Goal: Check status: Check status

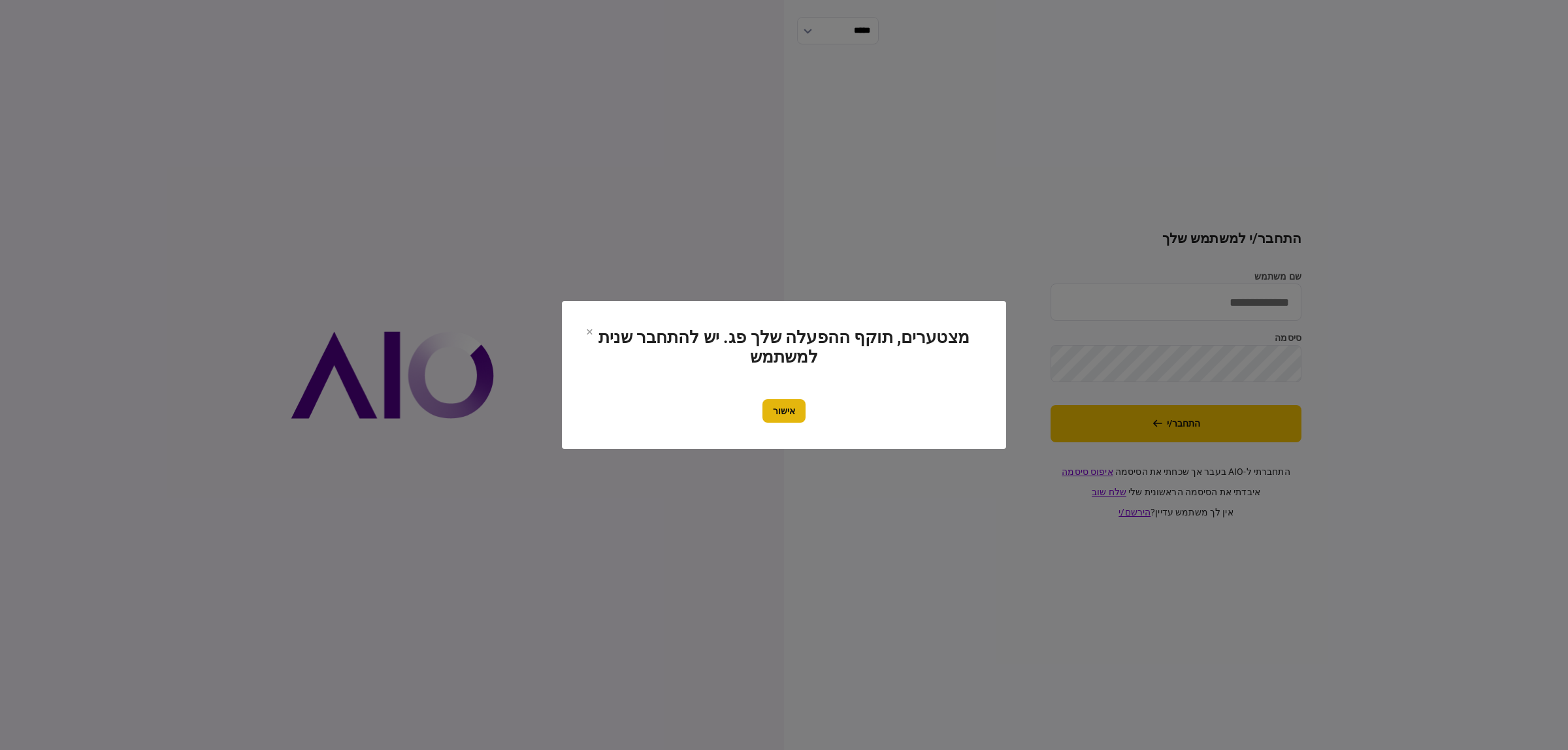
type input "**********"
click at [779, 406] on button "אישור" at bounding box center [784, 411] width 43 height 23
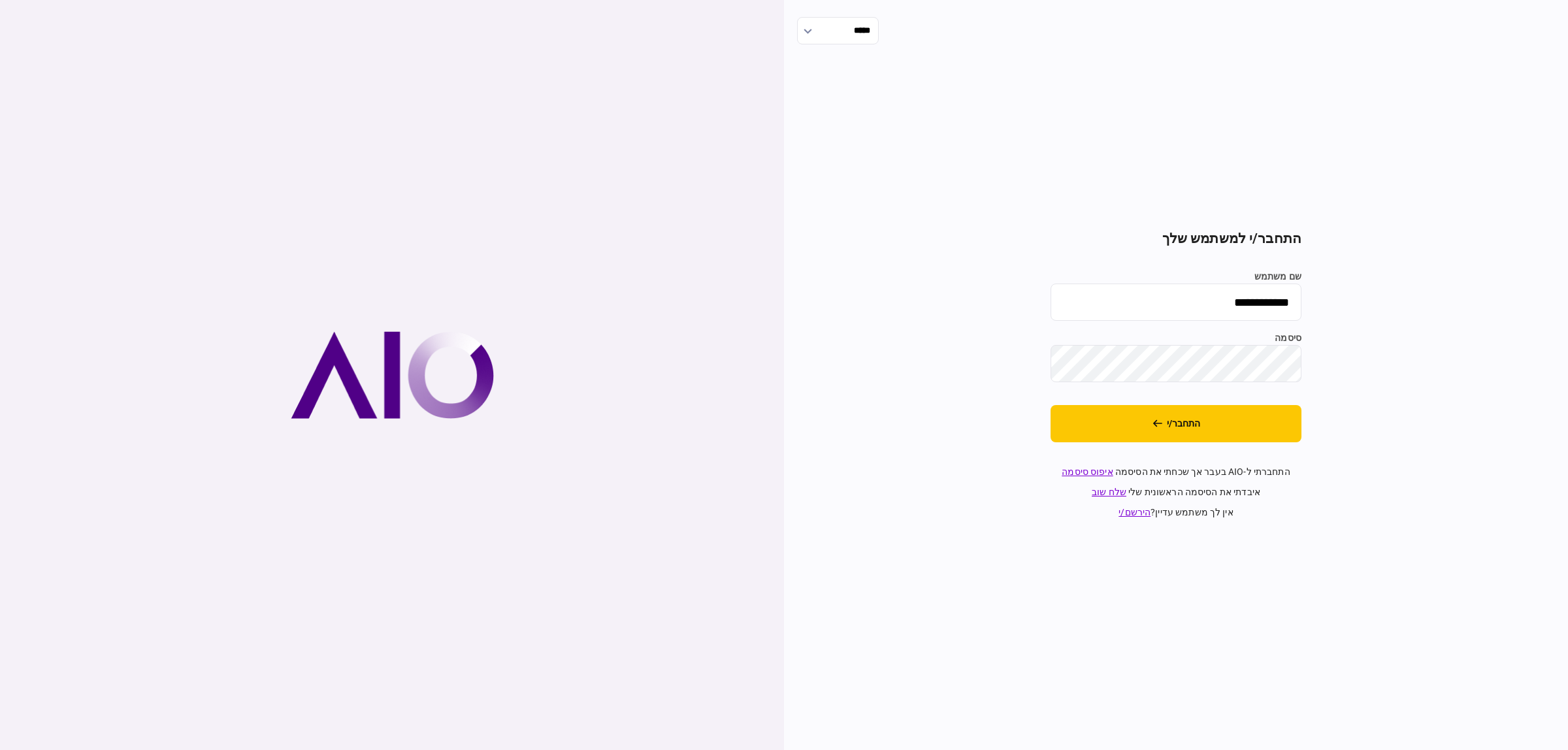
click at [1125, 300] on input "**********" at bounding box center [1176, 302] width 251 height 37
click at [1254, 429] on button "התחבר/י" at bounding box center [1176, 423] width 251 height 37
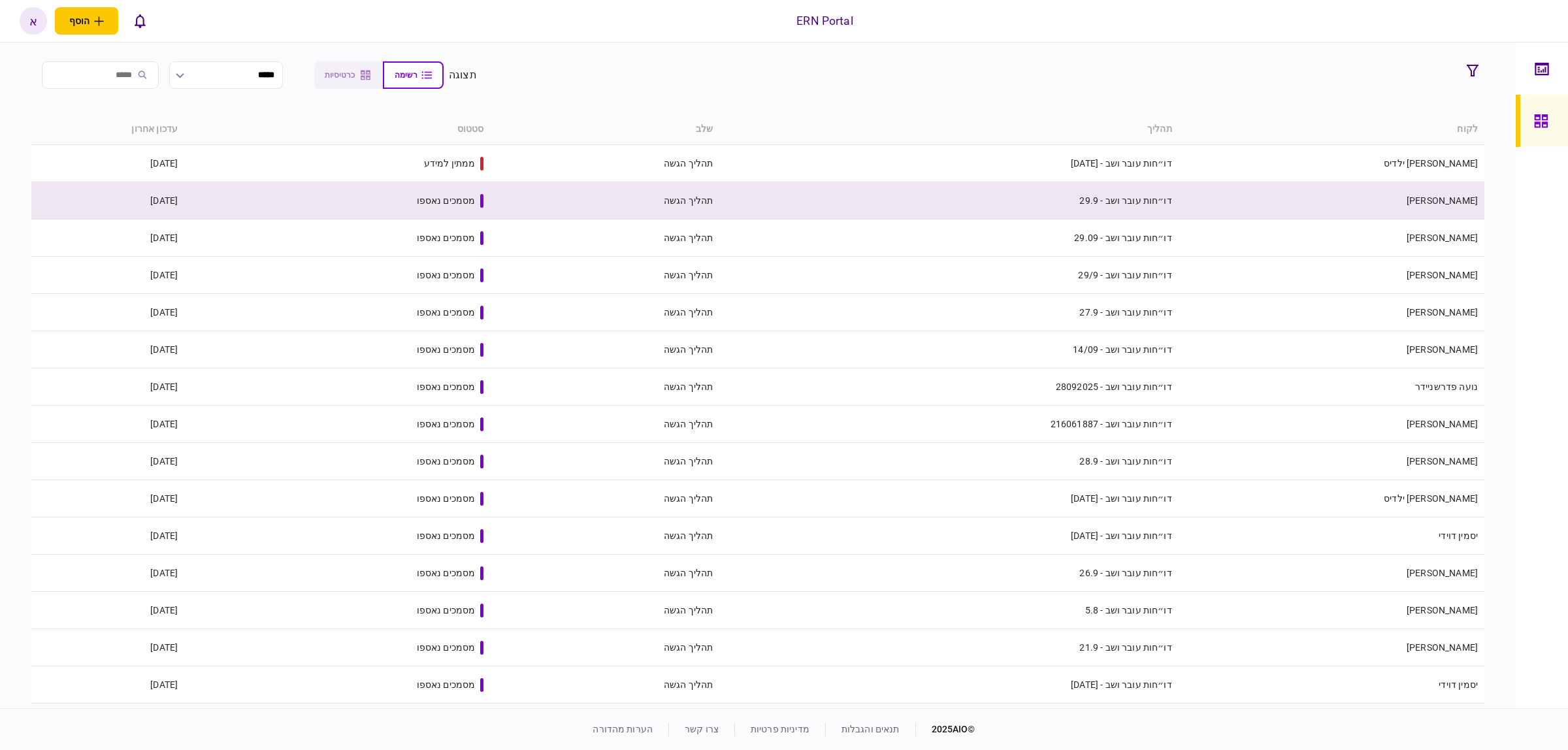
click at [1390, 198] on td "[PERSON_NAME]" at bounding box center [1332, 201] width 306 height 37
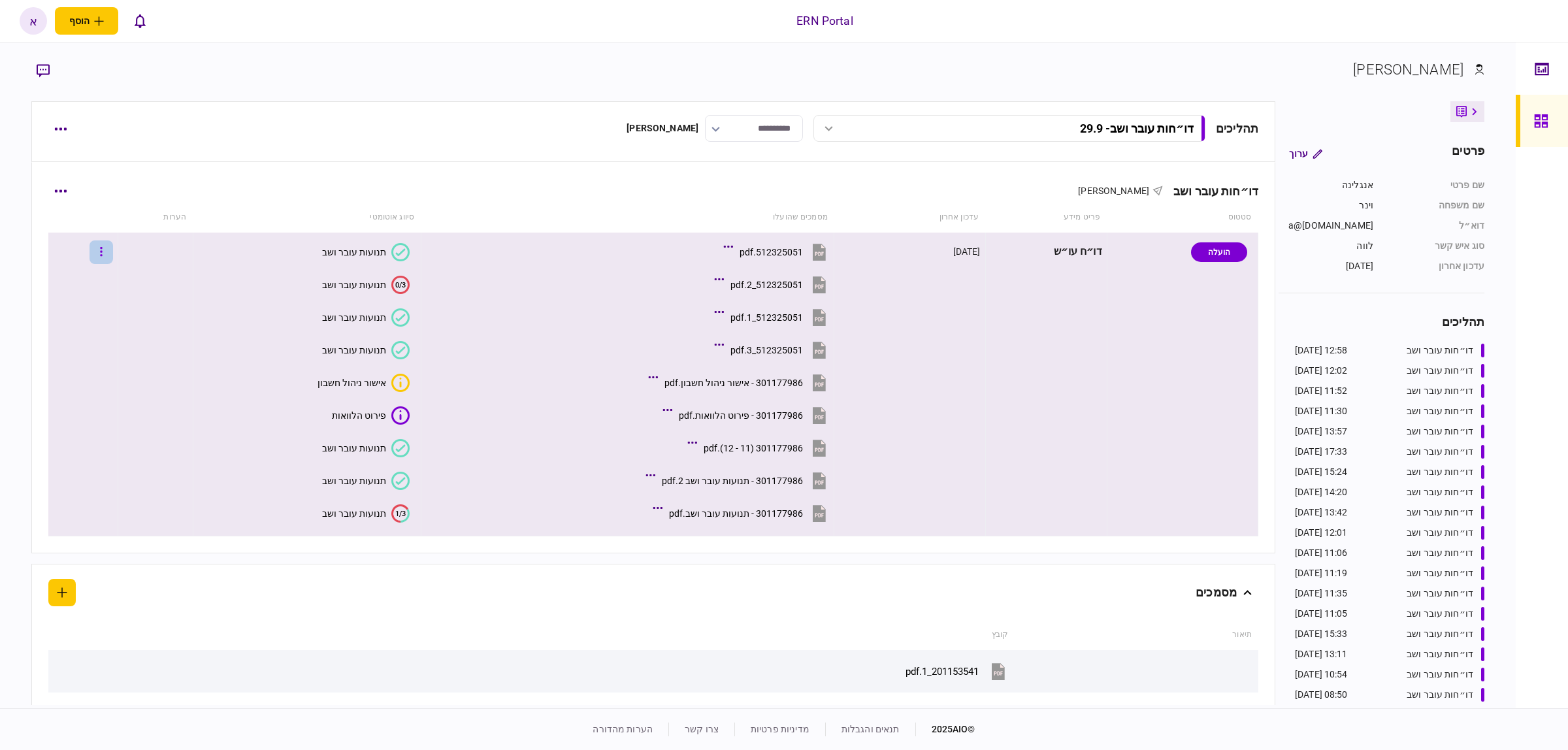
click at [102, 250] on icon "button" at bounding box center [101, 251] width 3 height 12
click at [88, 410] on li "העלה קובץ" at bounding box center [68, 422] width 115 height 28
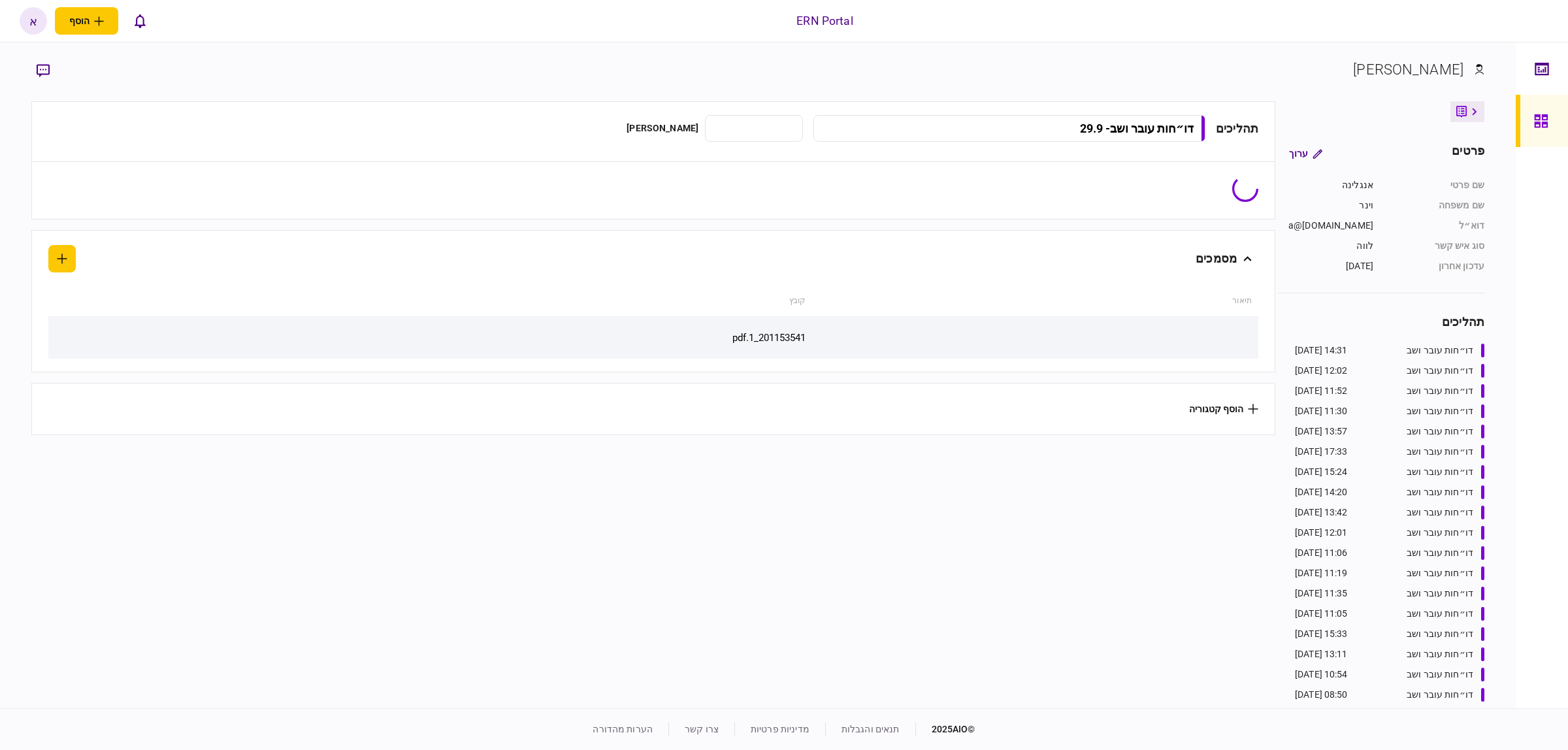
type input "**********"
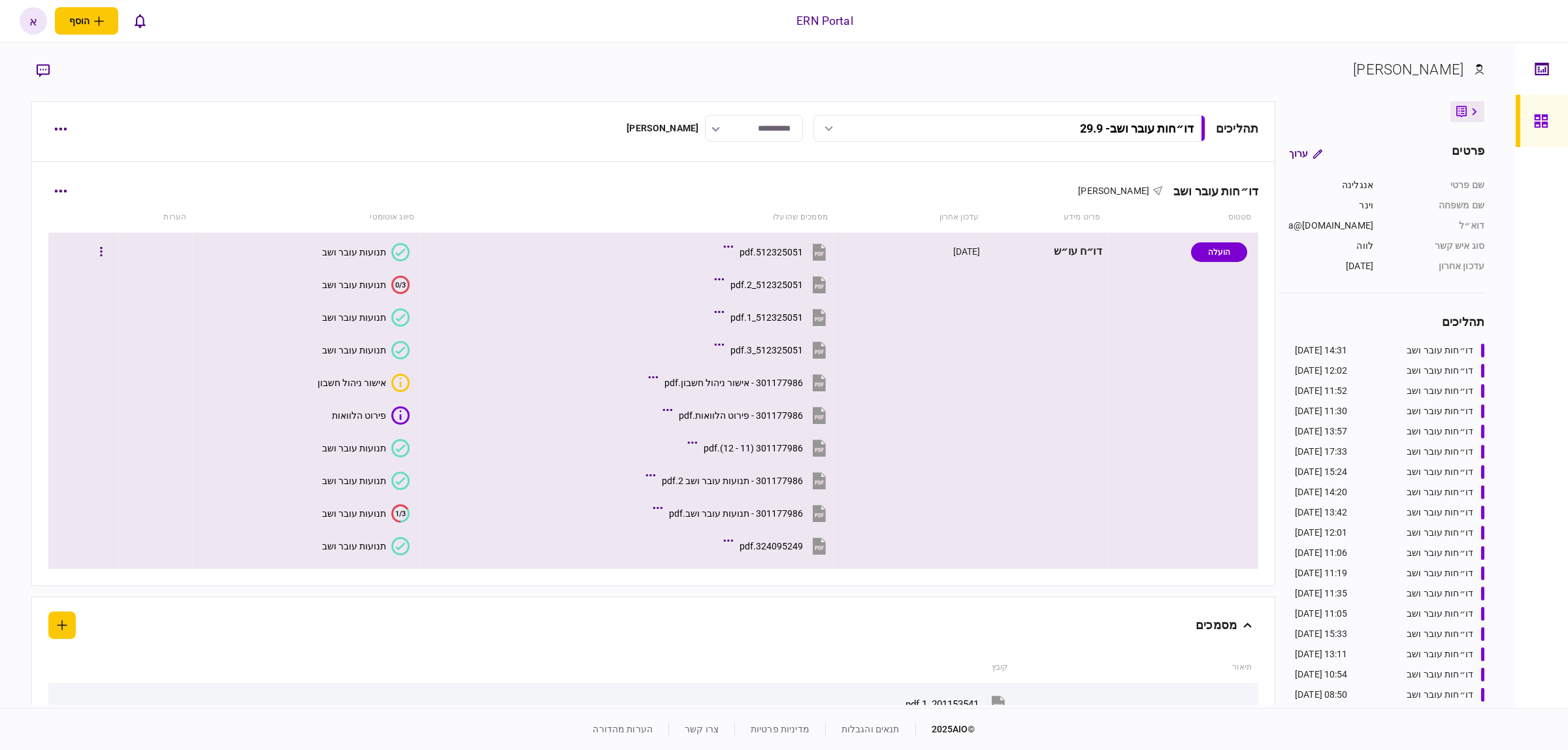
click at [349, 539] on button "תנועות עובר ושב" at bounding box center [366, 546] width 88 height 19
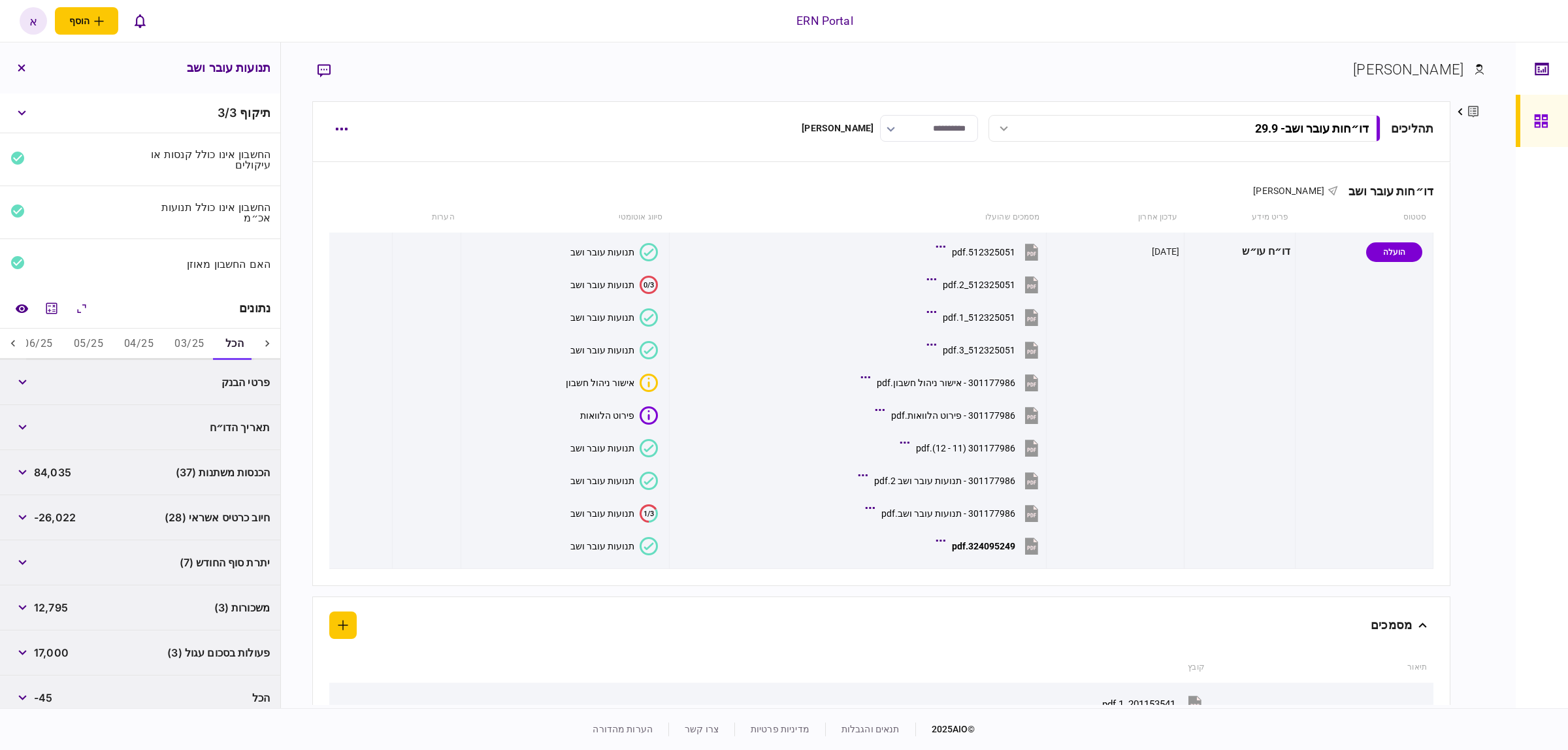
click at [51, 343] on button "06/25" at bounding box center [37, 344] width 51 height 31
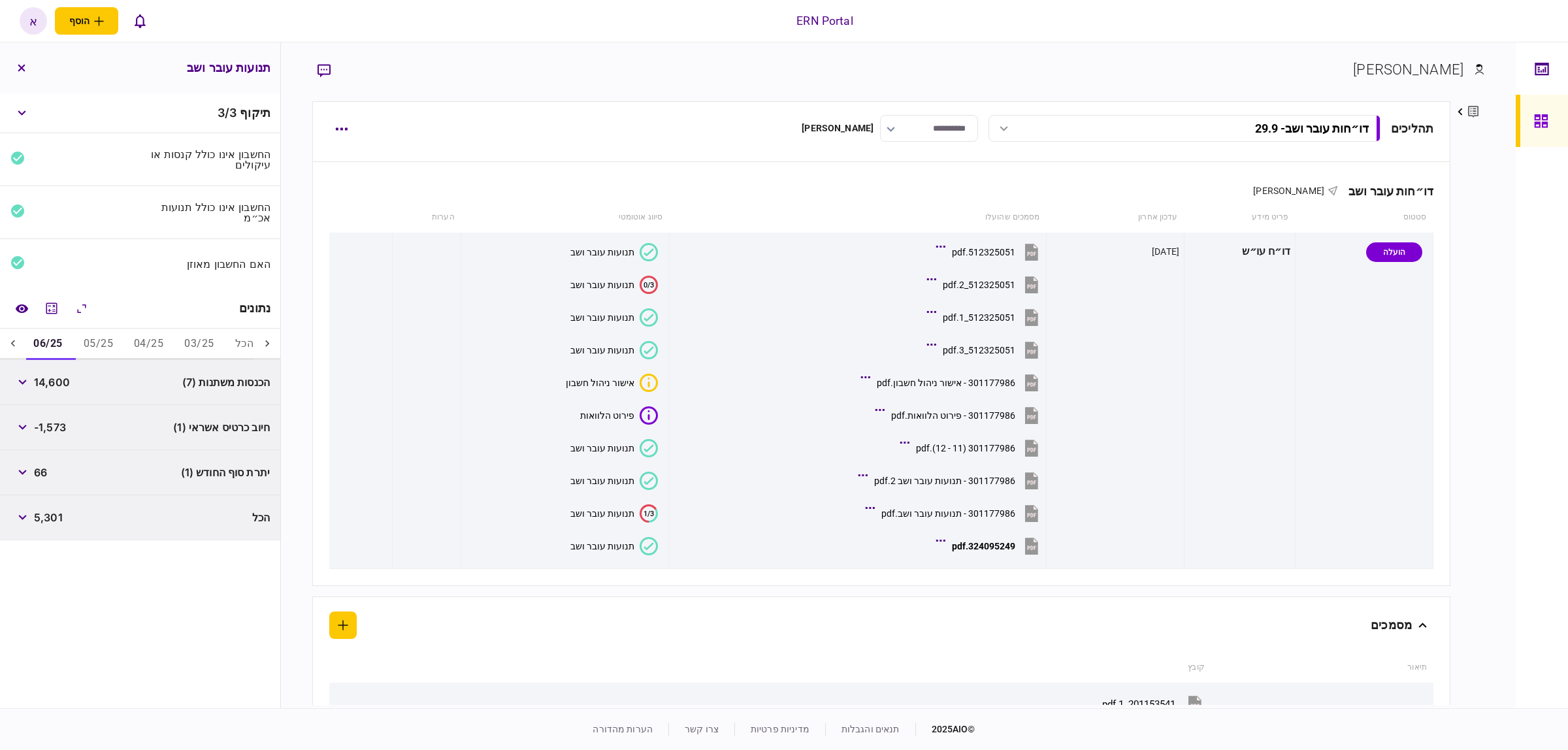
scroll to position [0, -10]
click at [20, 386] on button "button" at bounding box center [22, 382] width 23 height 23
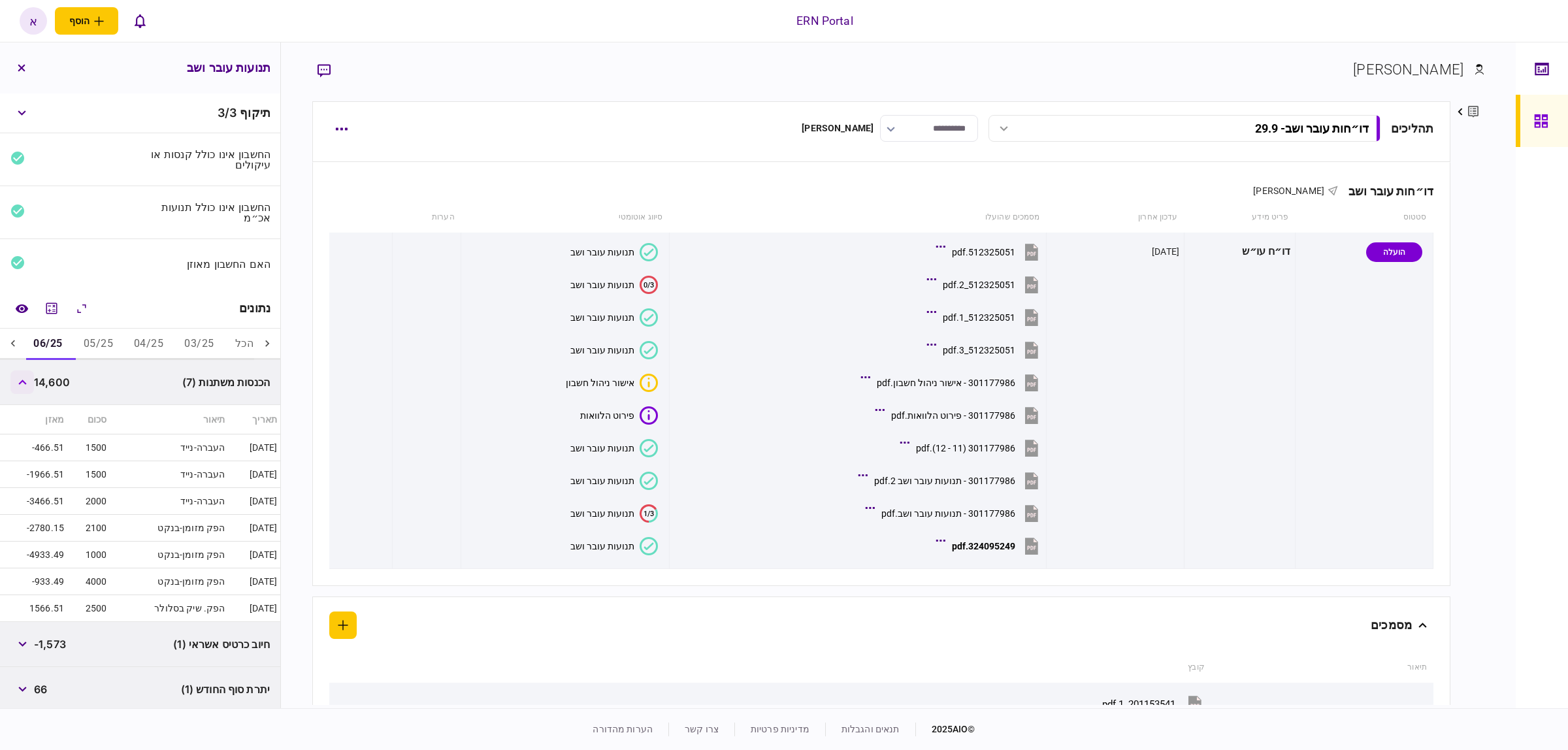
click at [21, 386] on button "button" at bounding box center [22, 382] width 23 height 23
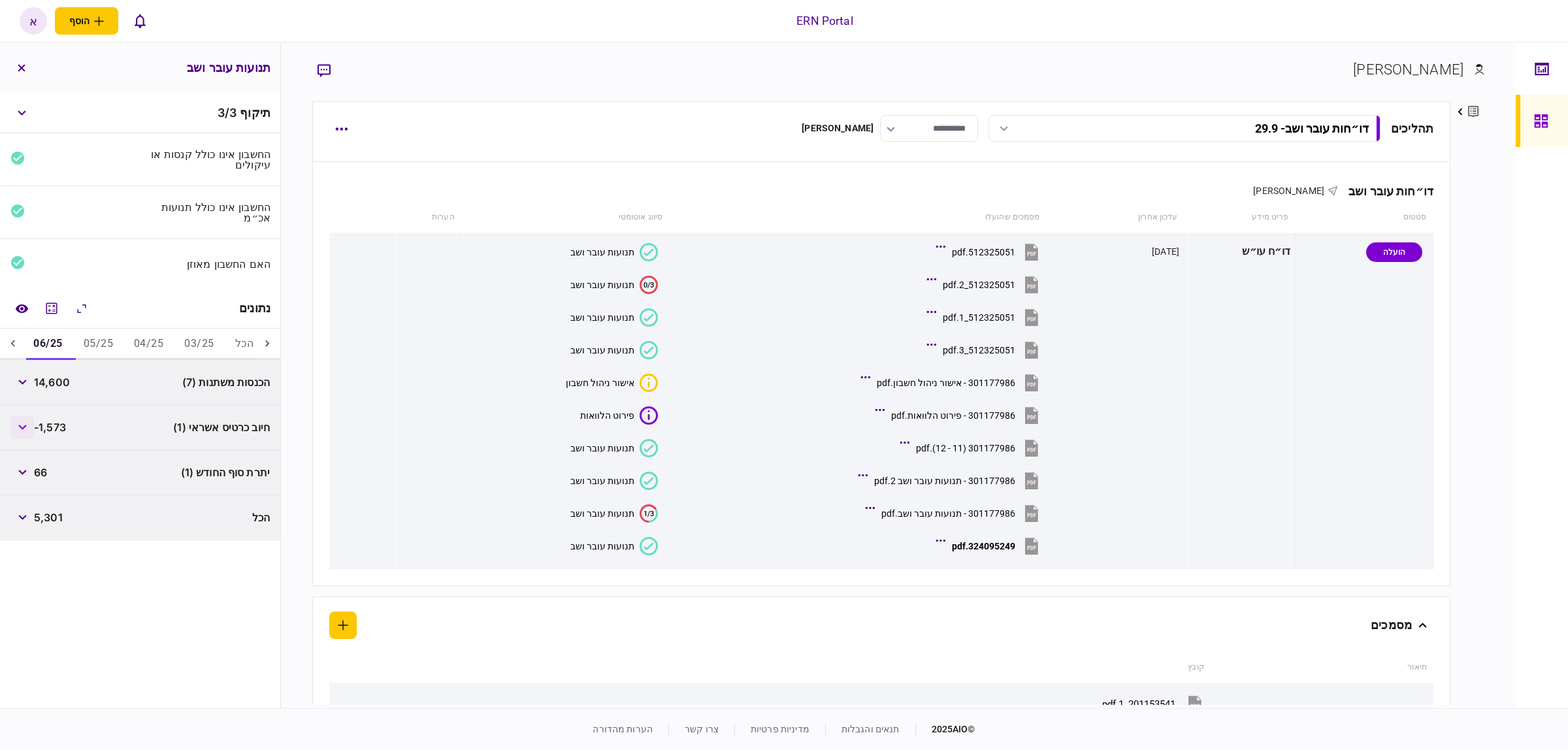
click at [21, 422] on button "button" at bounding box center [22, 427] width 23 height 23
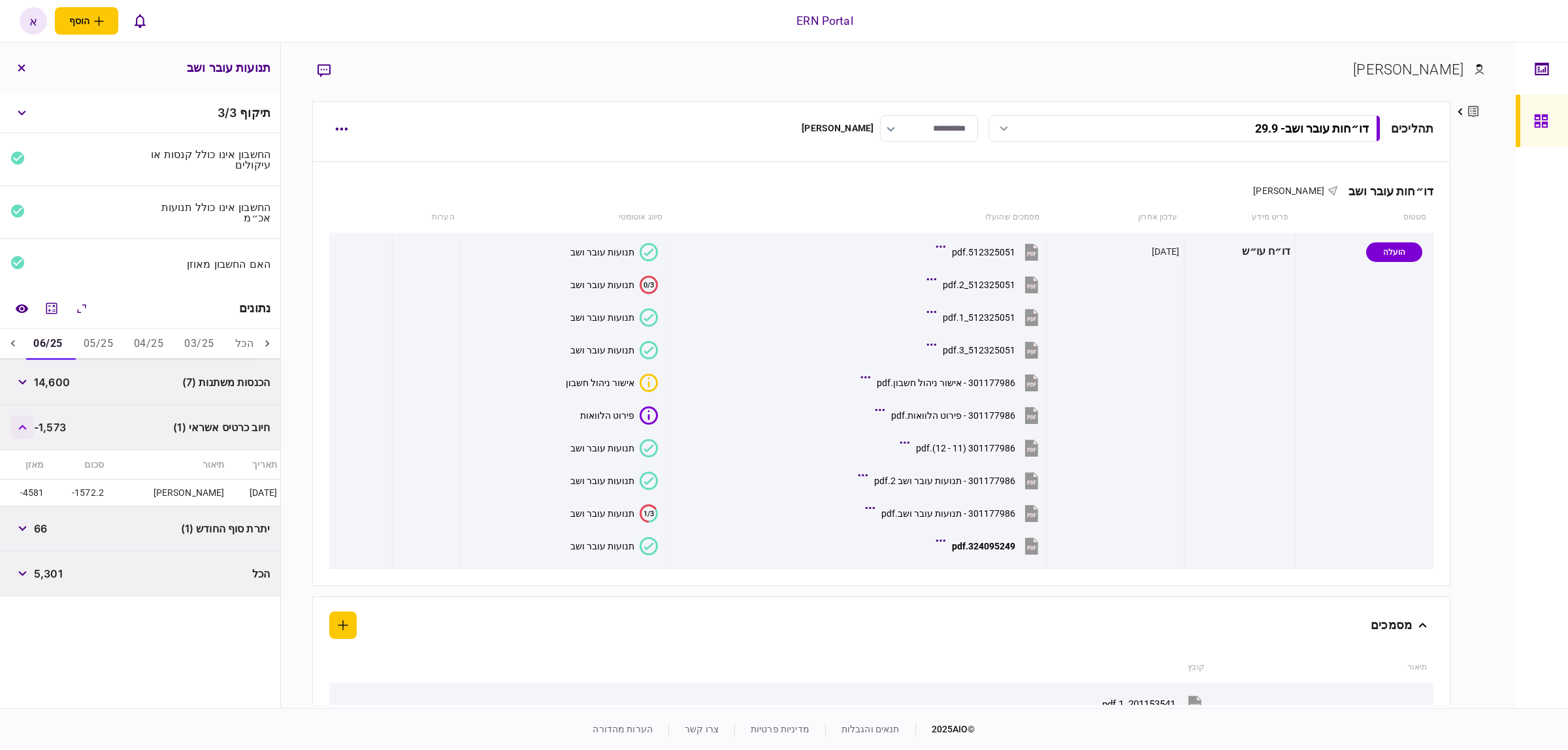
click at [21, 422] on button "button" at bounding box center [22, 427] width 23 height 23
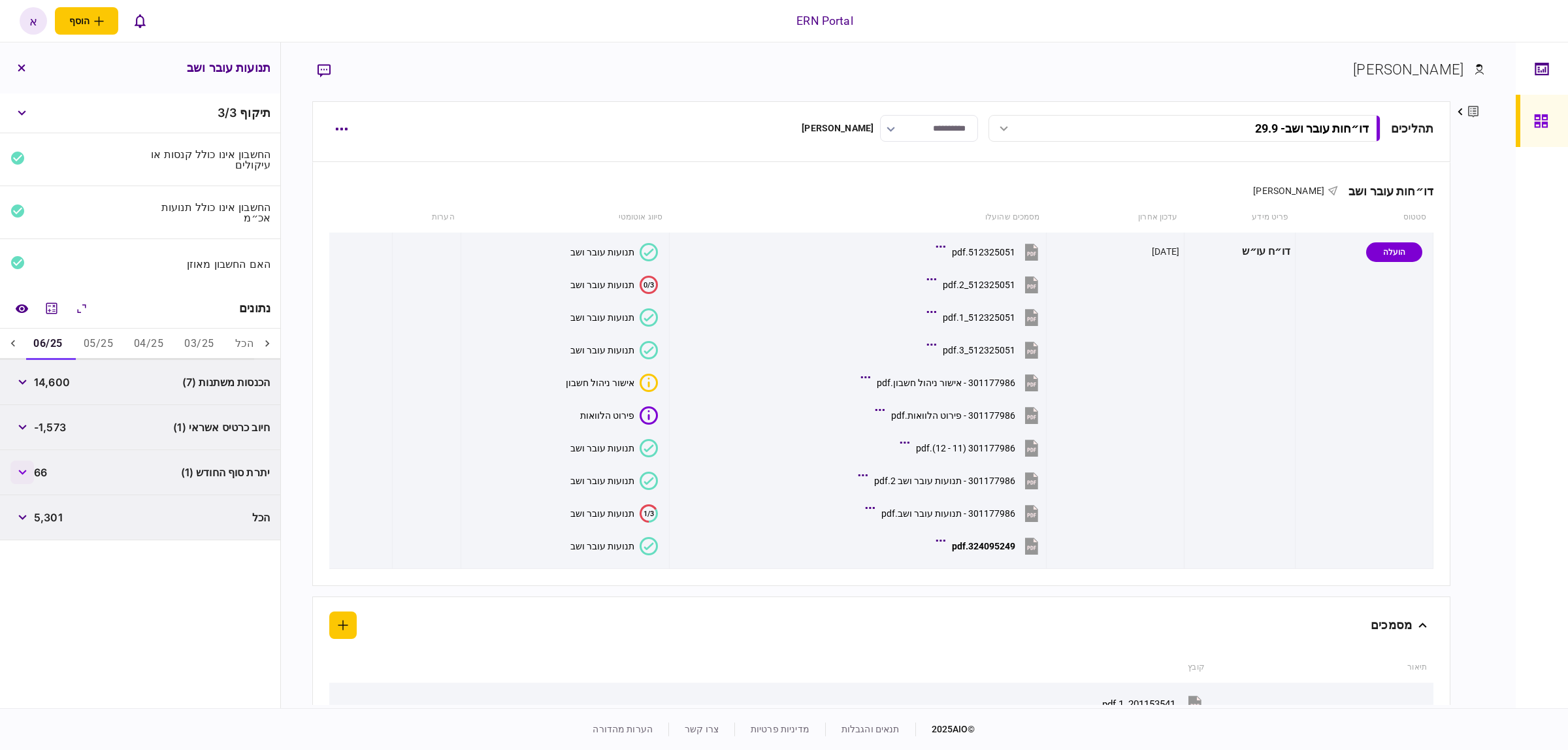
click at [26, 470] on icon "button" at bounding box center [23, 472] width 9 height 5
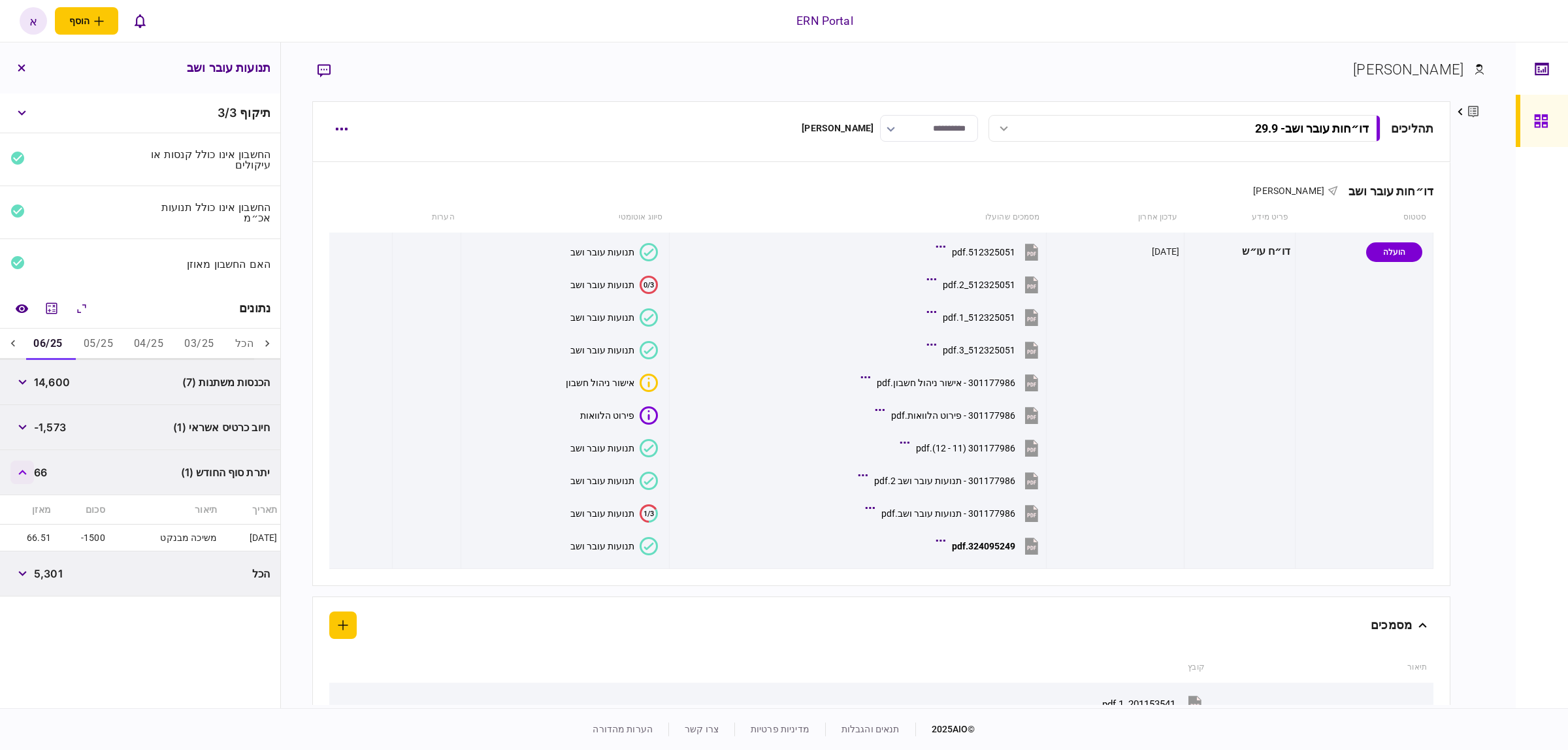
click at [26, 470] on icon "button" at bounding box center [23, 472] width 9 height 5
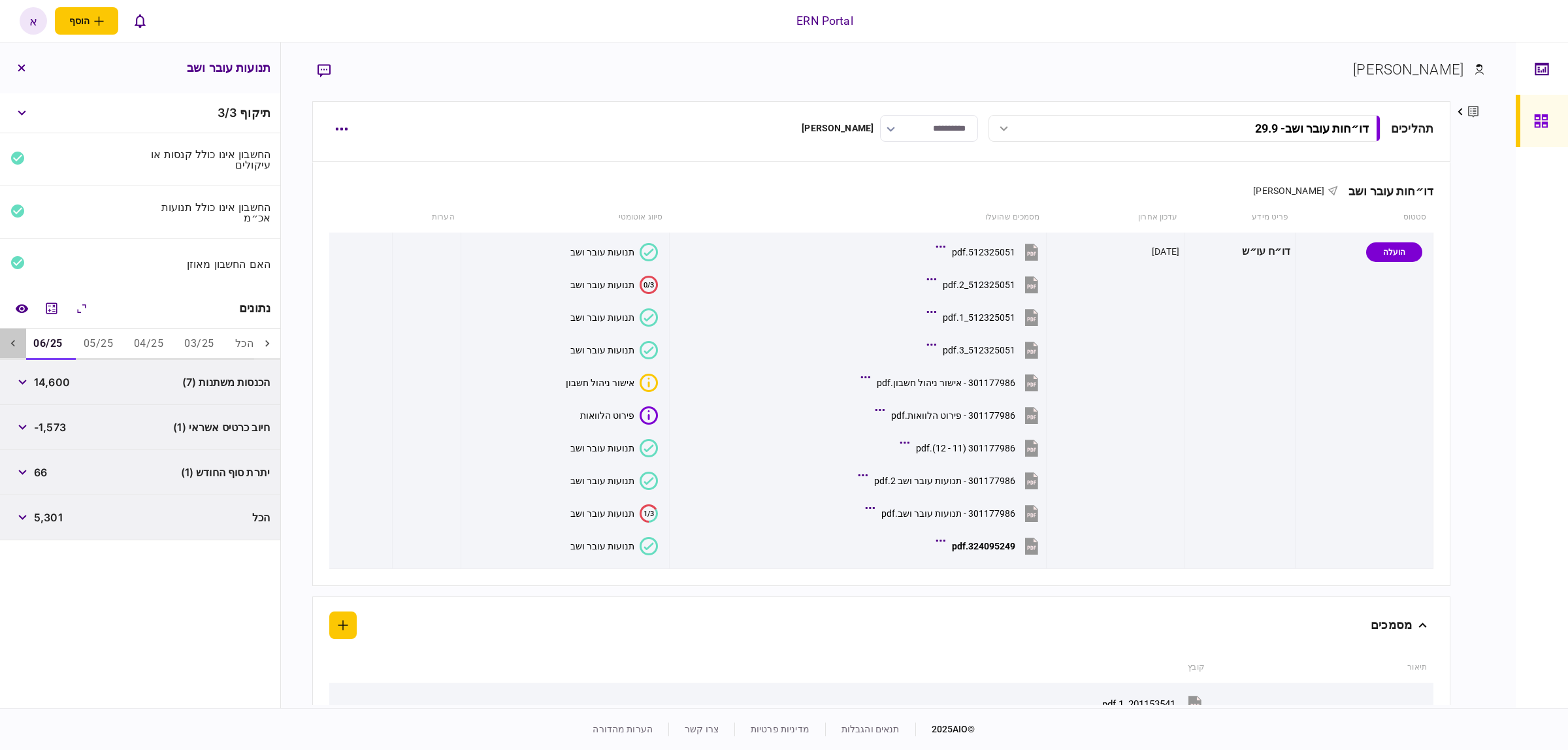
click at [12, 339] on icon at bounding box center [13, 344] width 13 height 13
click at [144, 344] on button "07/25" at bounding box center [146, 344] width 51 height 31
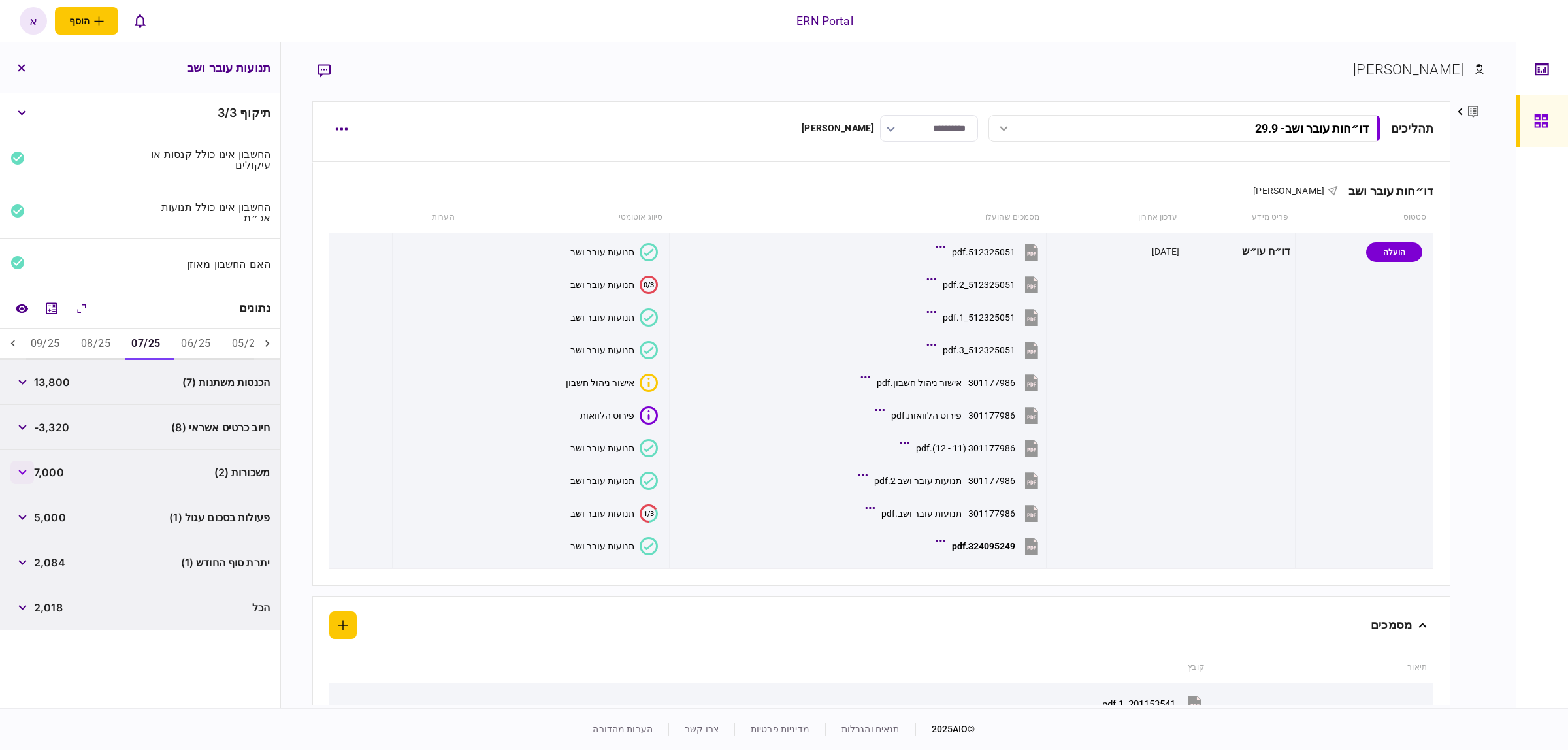
click at [20, 466] on button "button" at bounding box center [22, 472] width 23 height 23
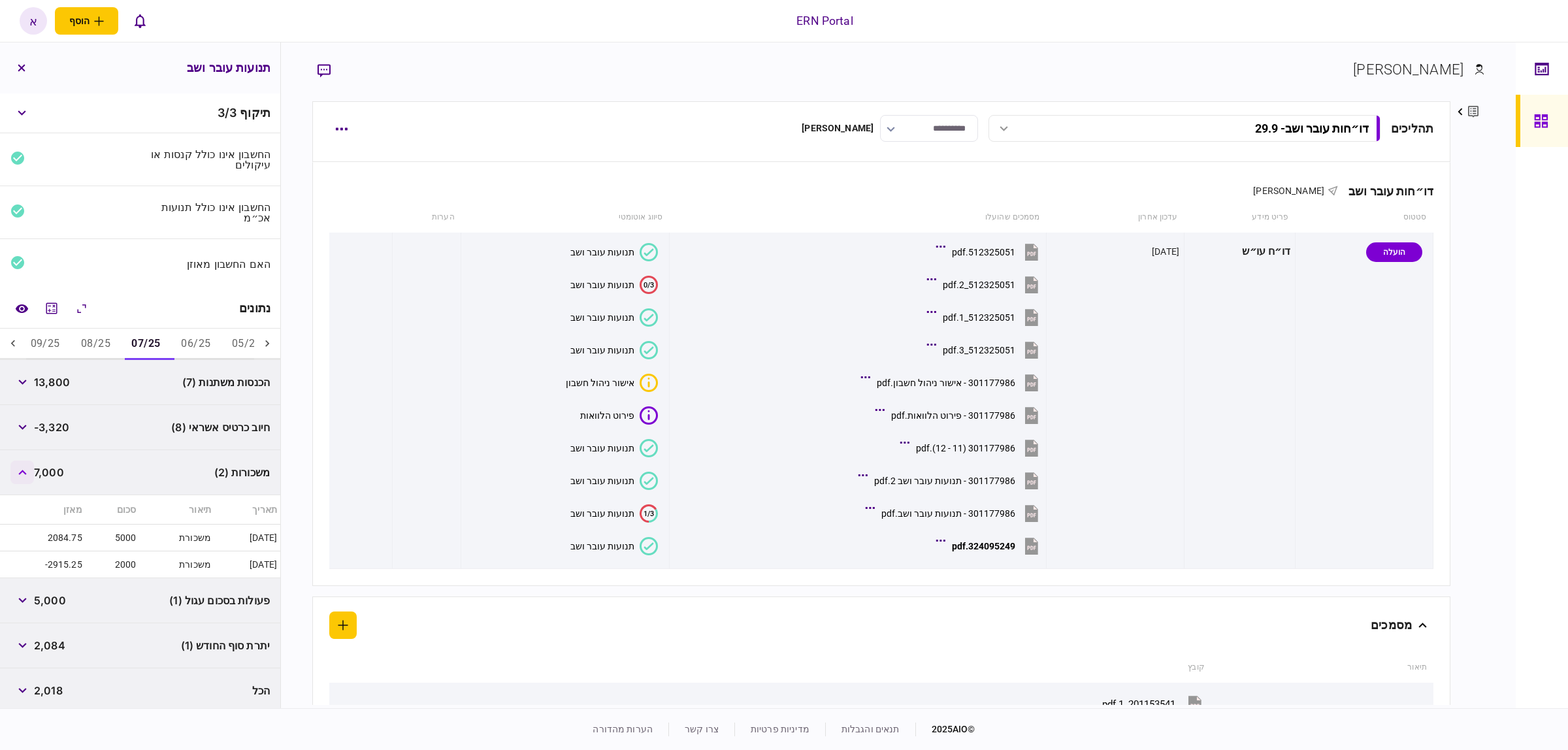
click at [21, 465] on button "button" at bounding box center [22, 472] width 23 height 23
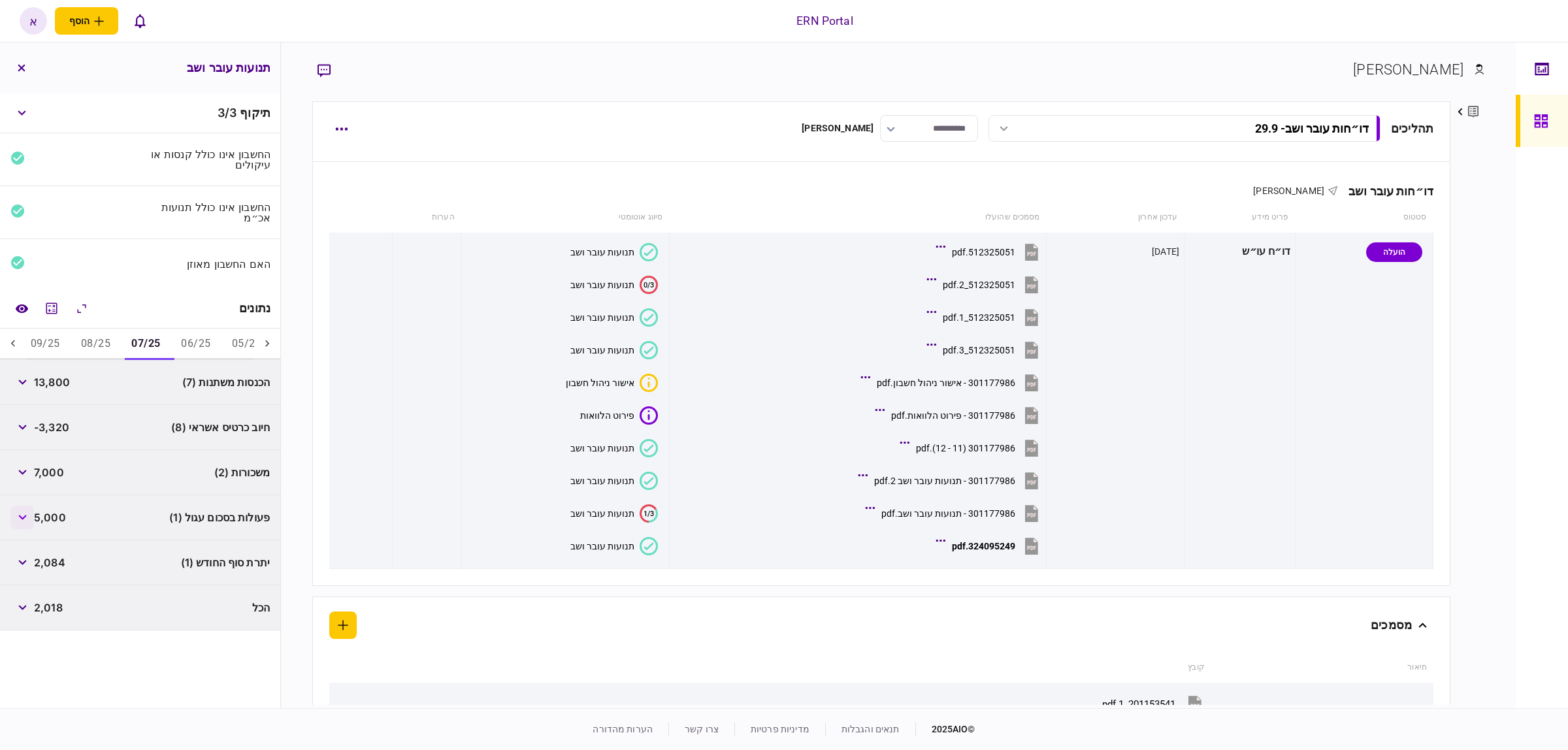
click at [27, 523] on button "button" at bounding box center [22, 517] width 23 height 23
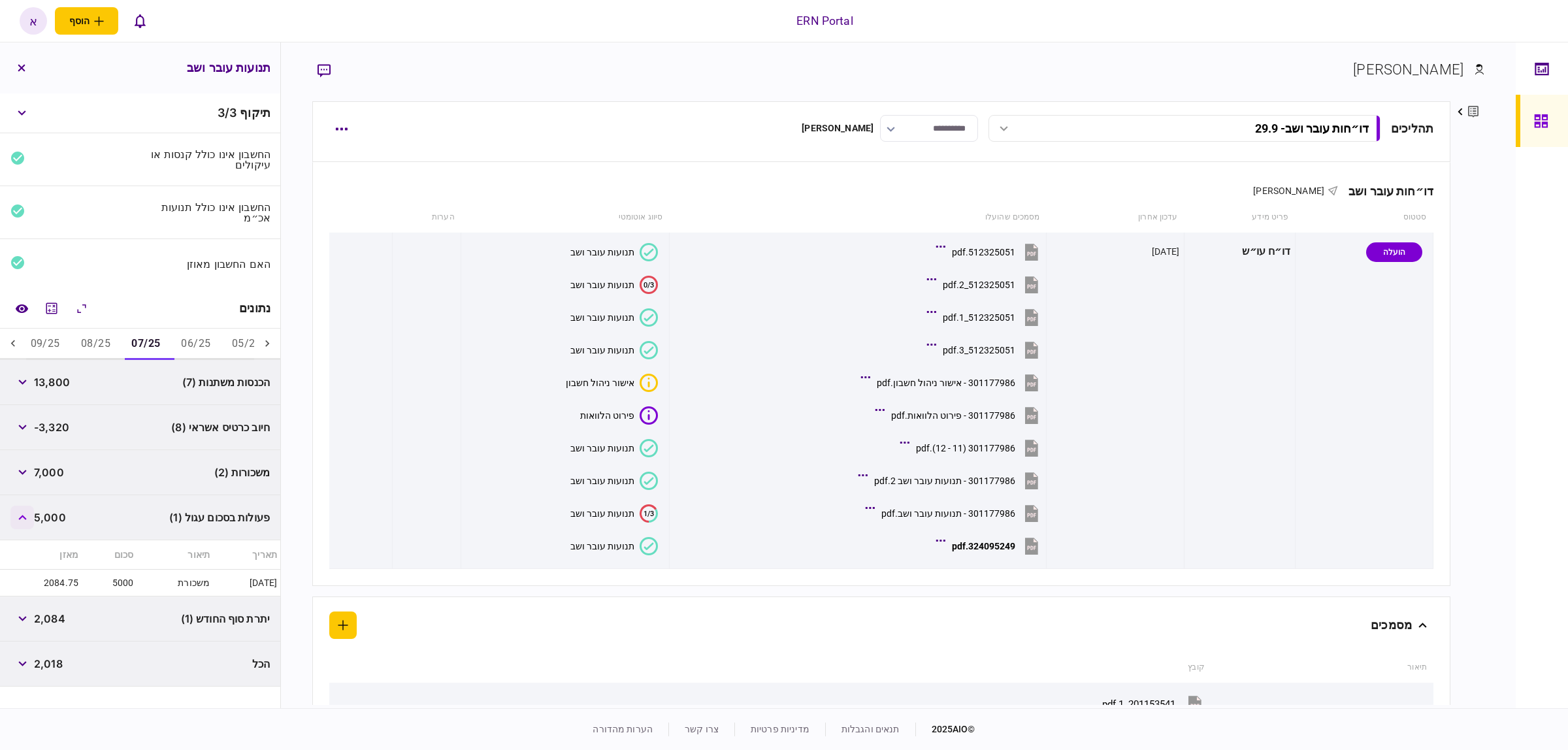
click at [27, 523] on button "button" at bounding box center [22, 517] width 23 height 23
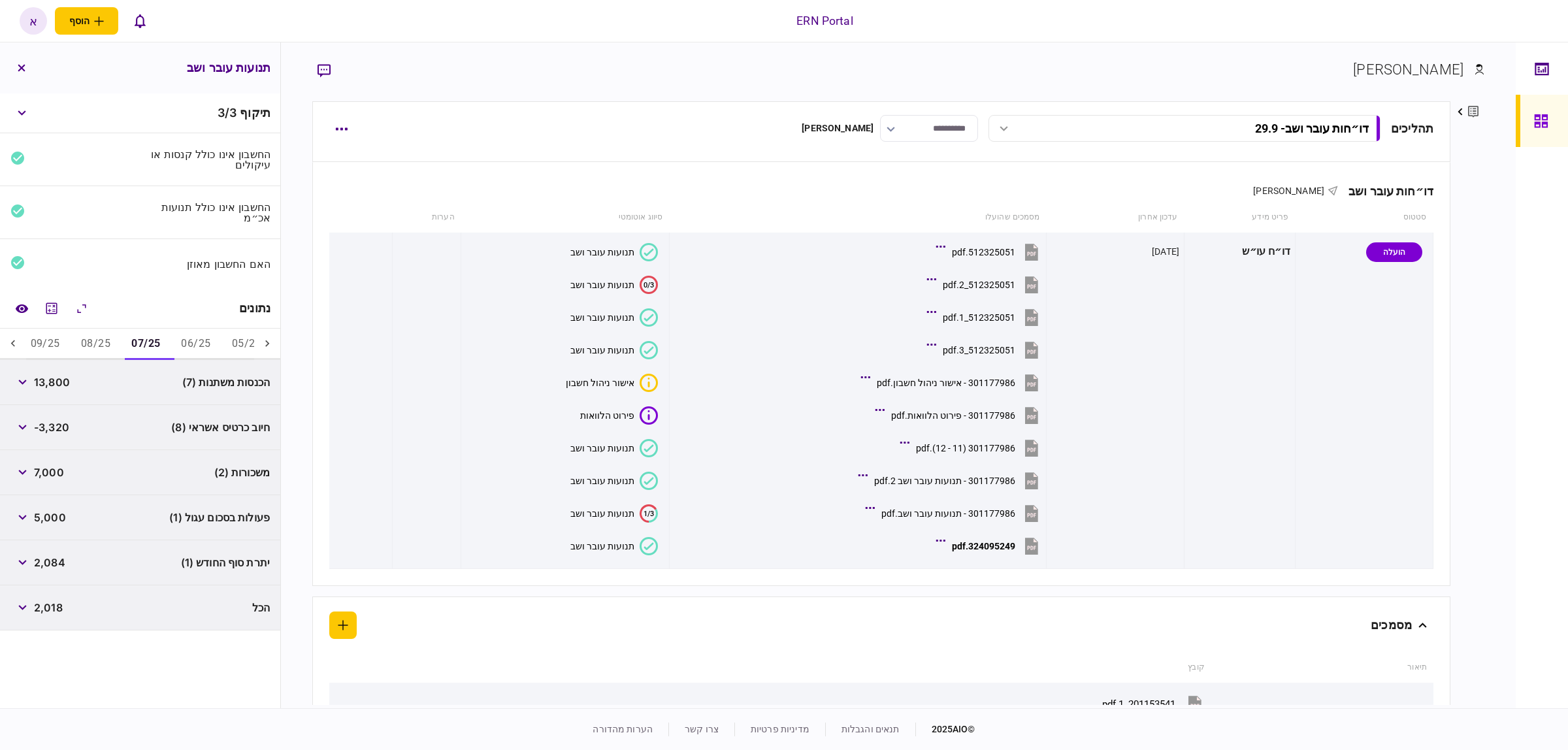
click at [39, 567] on span "2,084" at bounding box center [50, 563] width 31 height 16
click at [203, 350] on button "06/25" at bounding box center [196, 344] width 51 height 31
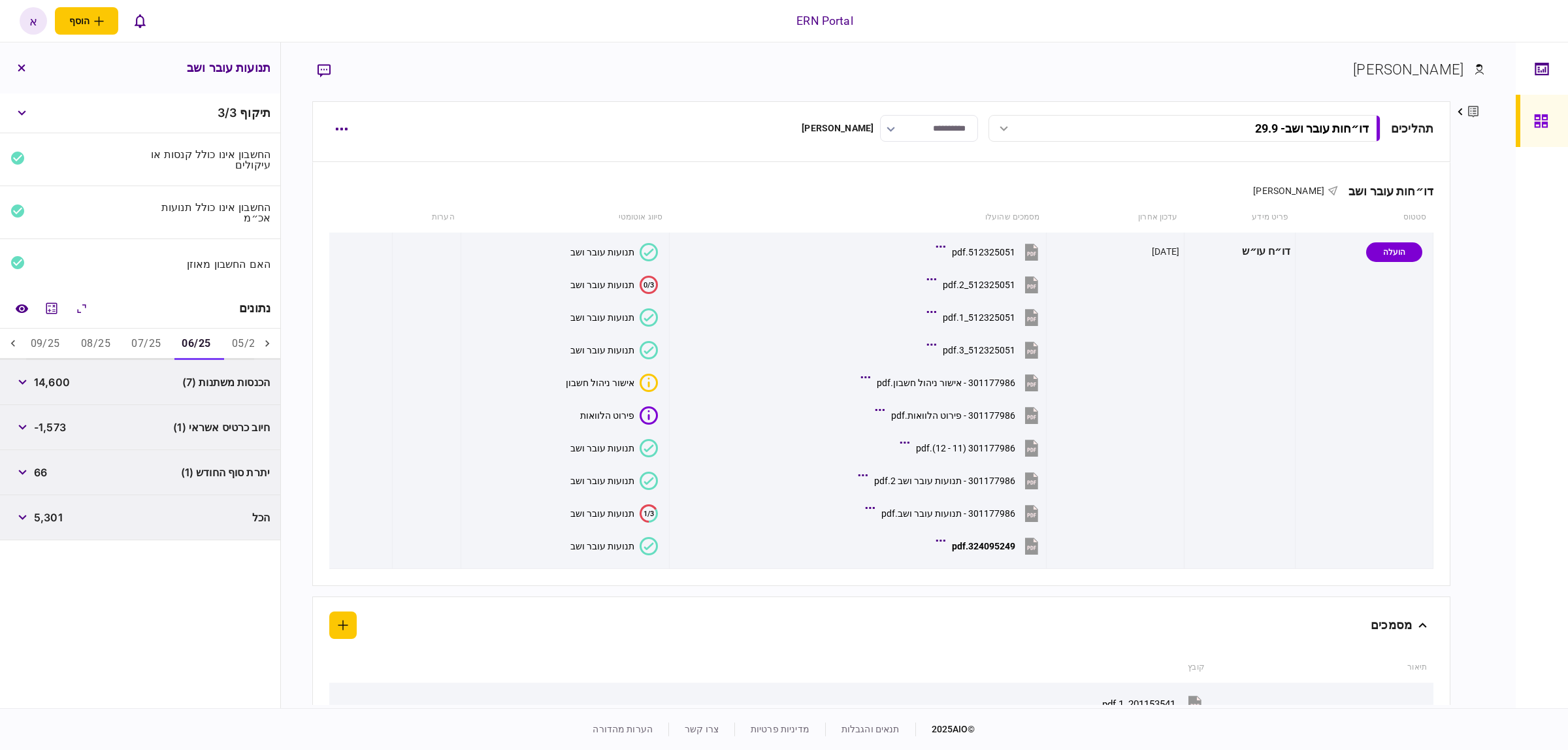
click at [150, 348] on button "07/25" at bounding box center [146, 344] width 51 height 31
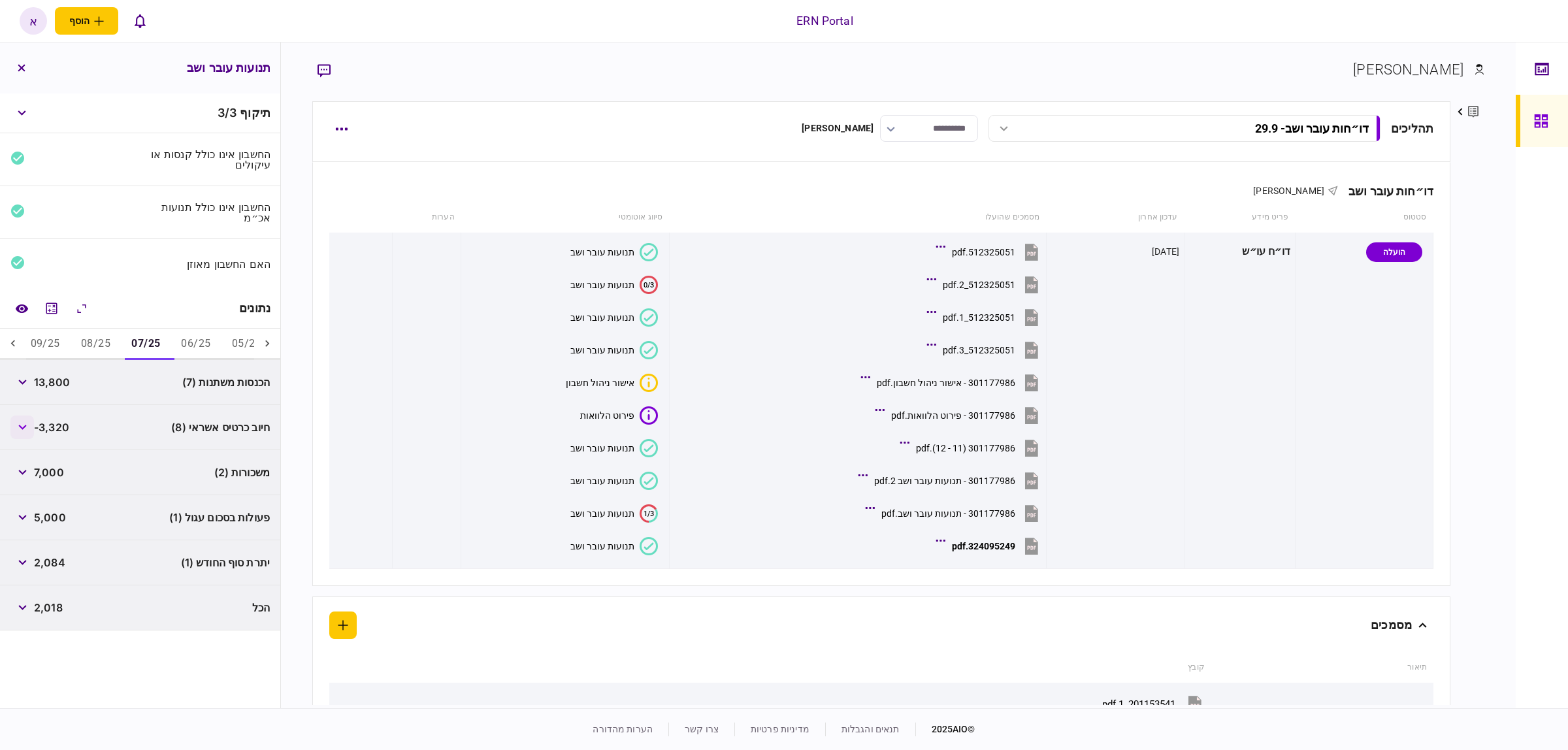
click at [33, 435] on button "button" at bounding box center [22, 427] width 23 height 23
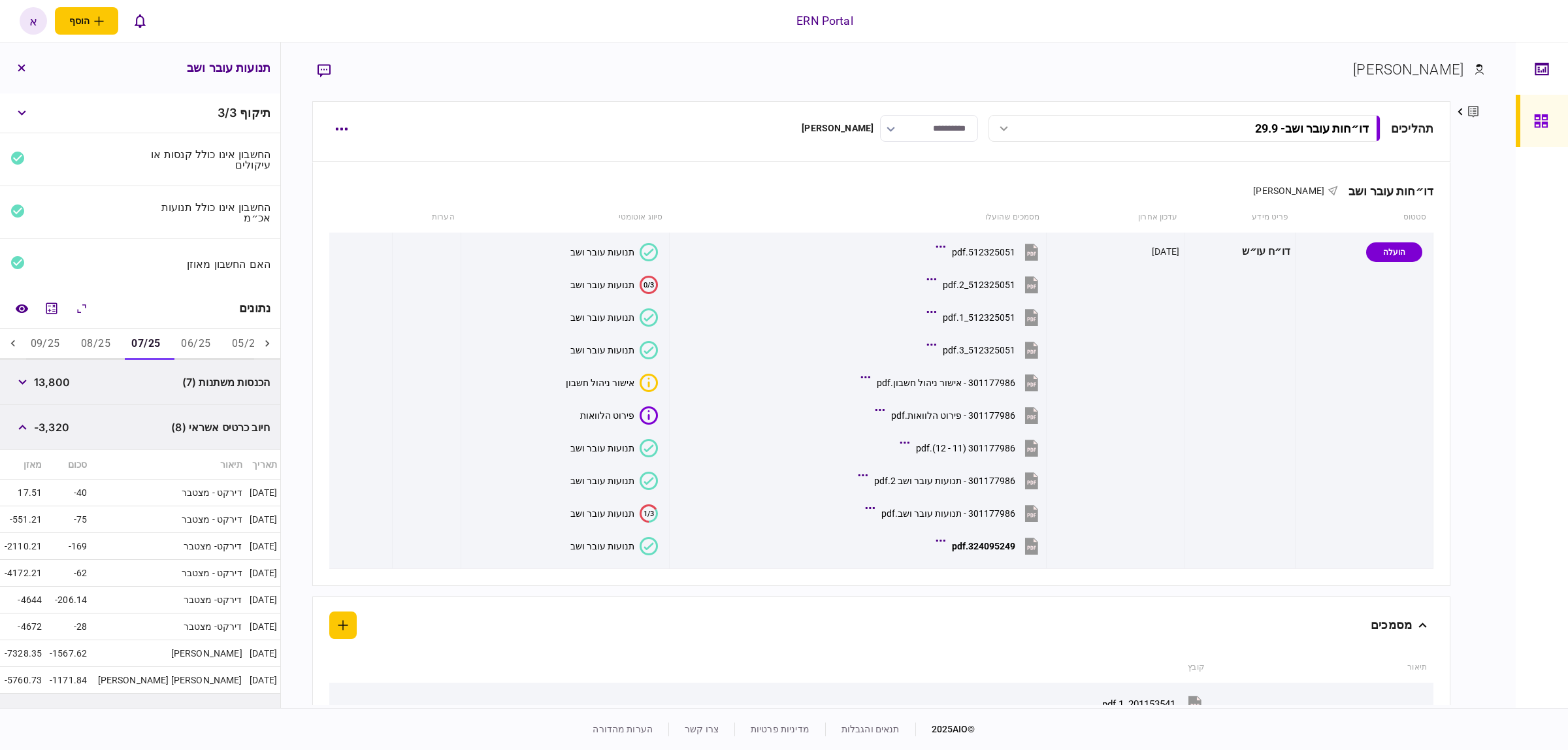
click at [109, 354] on button "08/25" at bounding box center [95, 344] width 51 height 31
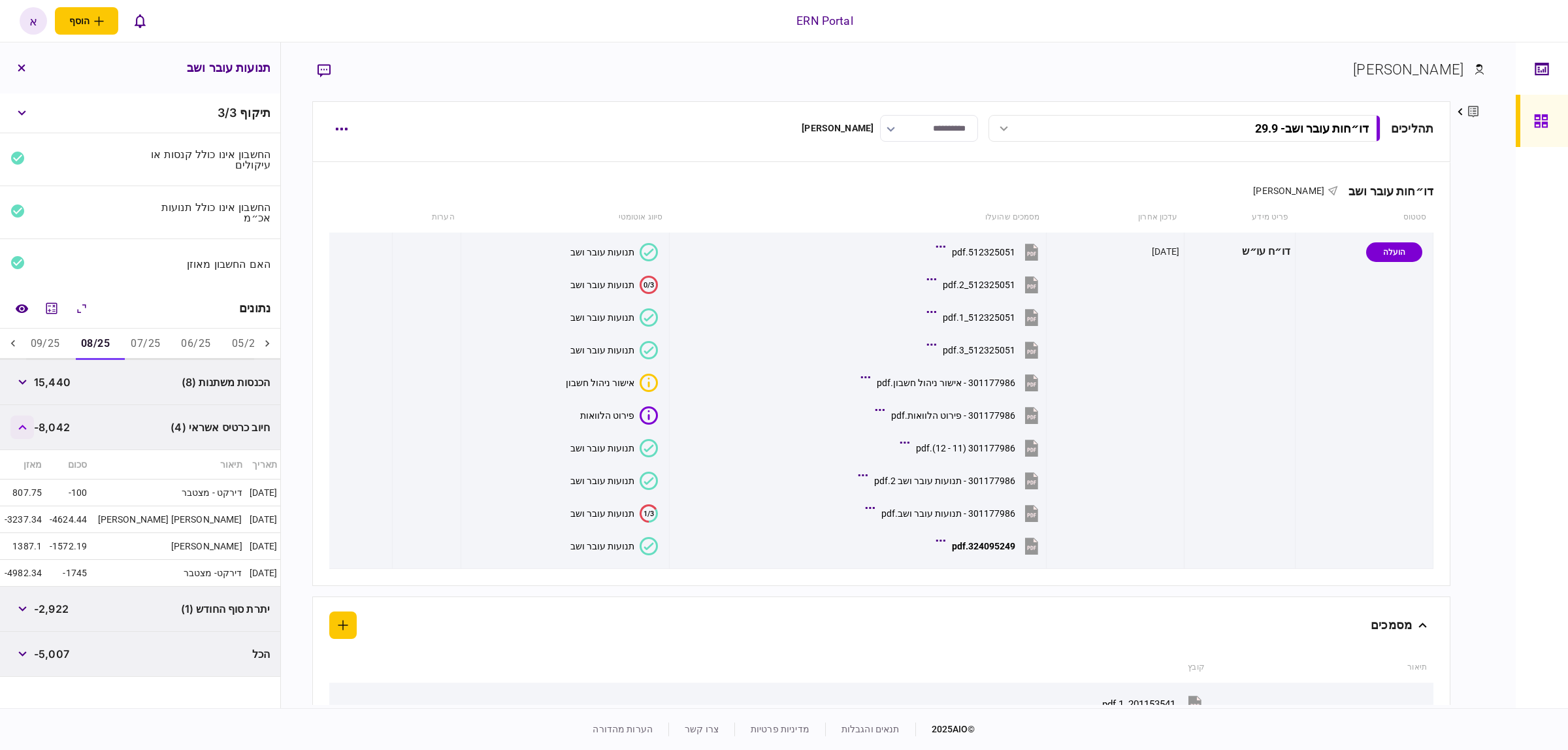
click at [27, 432] on button "button" at bounding box center [22, 427] width 23 height 23
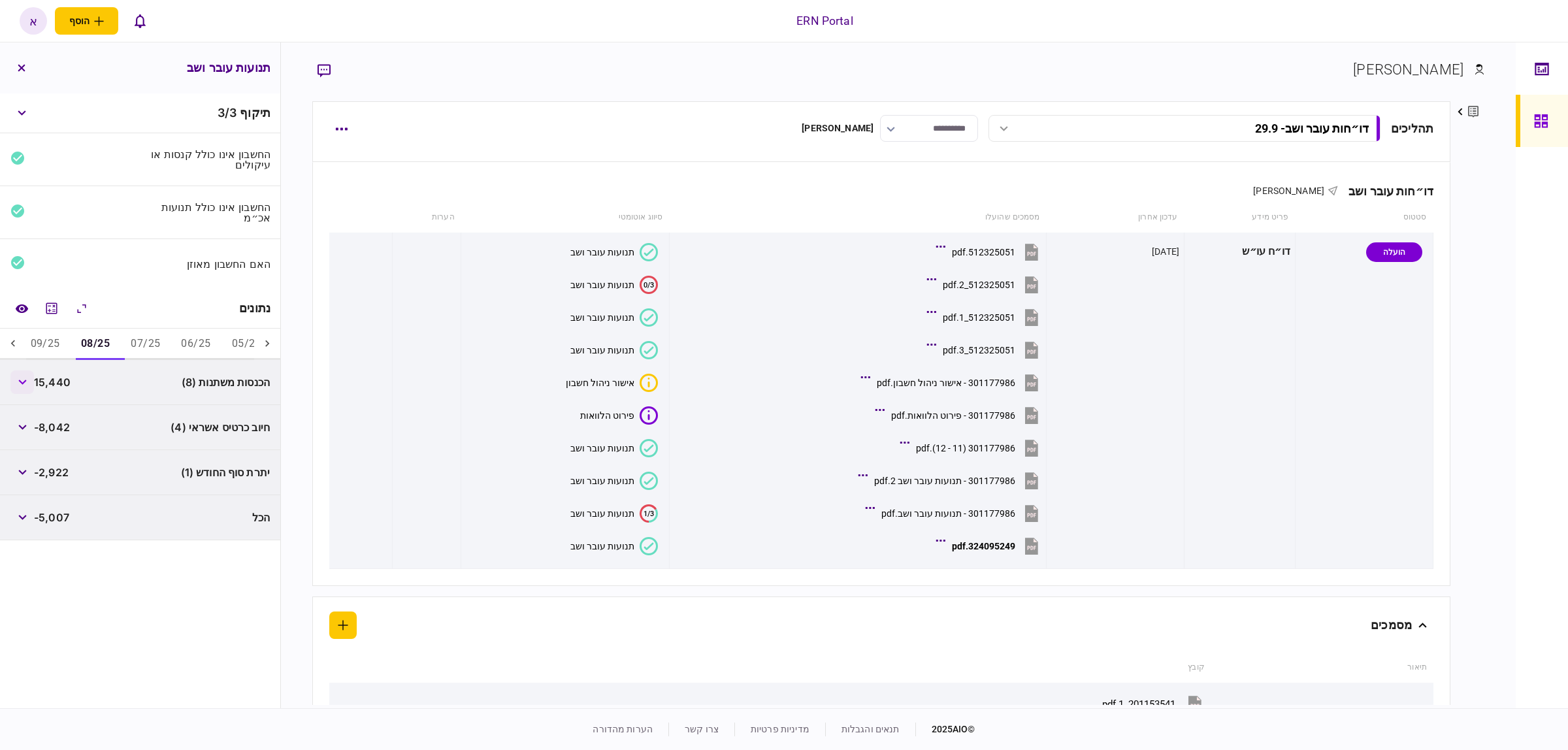
click at [23, 387] on button "button" at bounding box center [22, 382] width 23 height 23
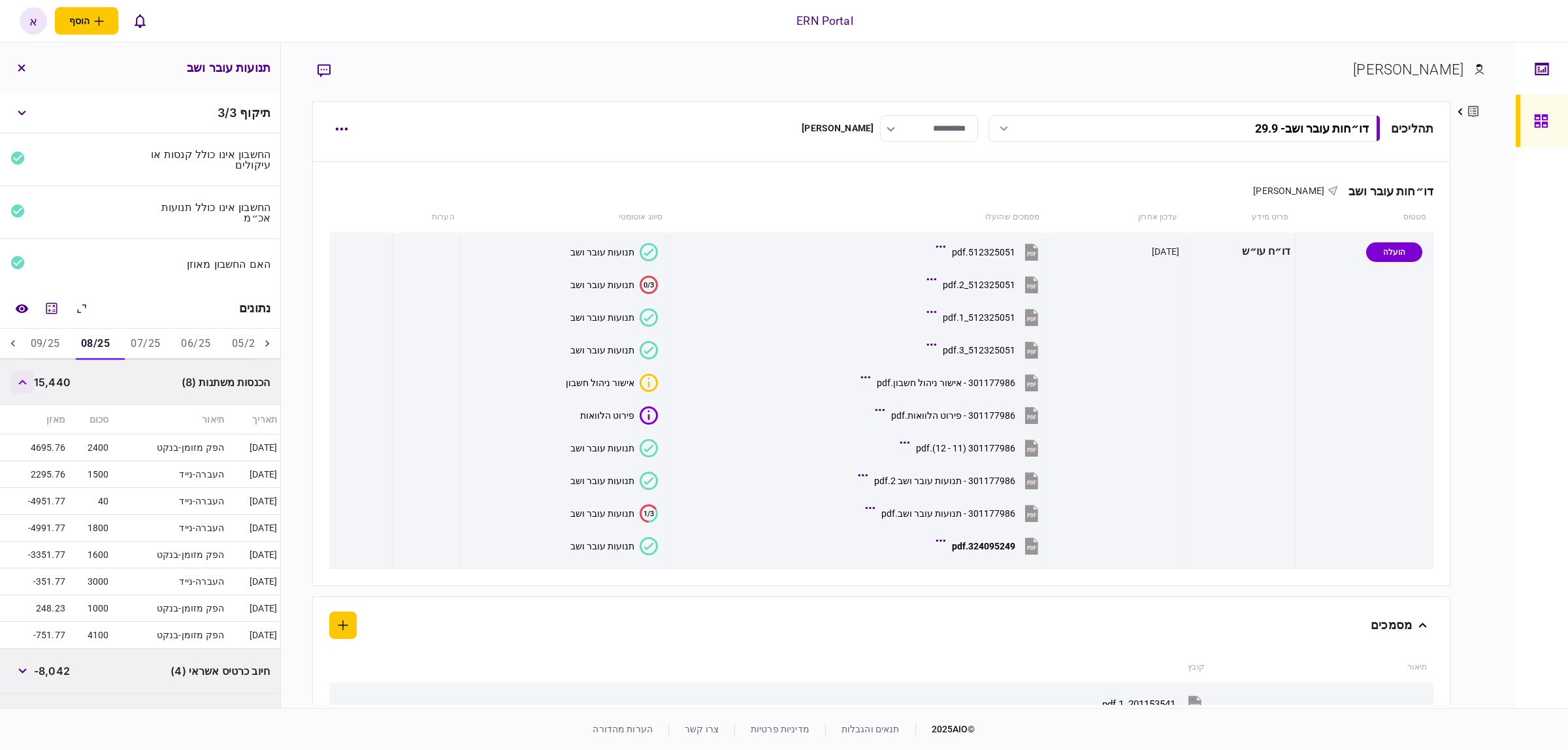
click at [23, 386] on button "button" at bounding box center [22, 382] width 23 height 23
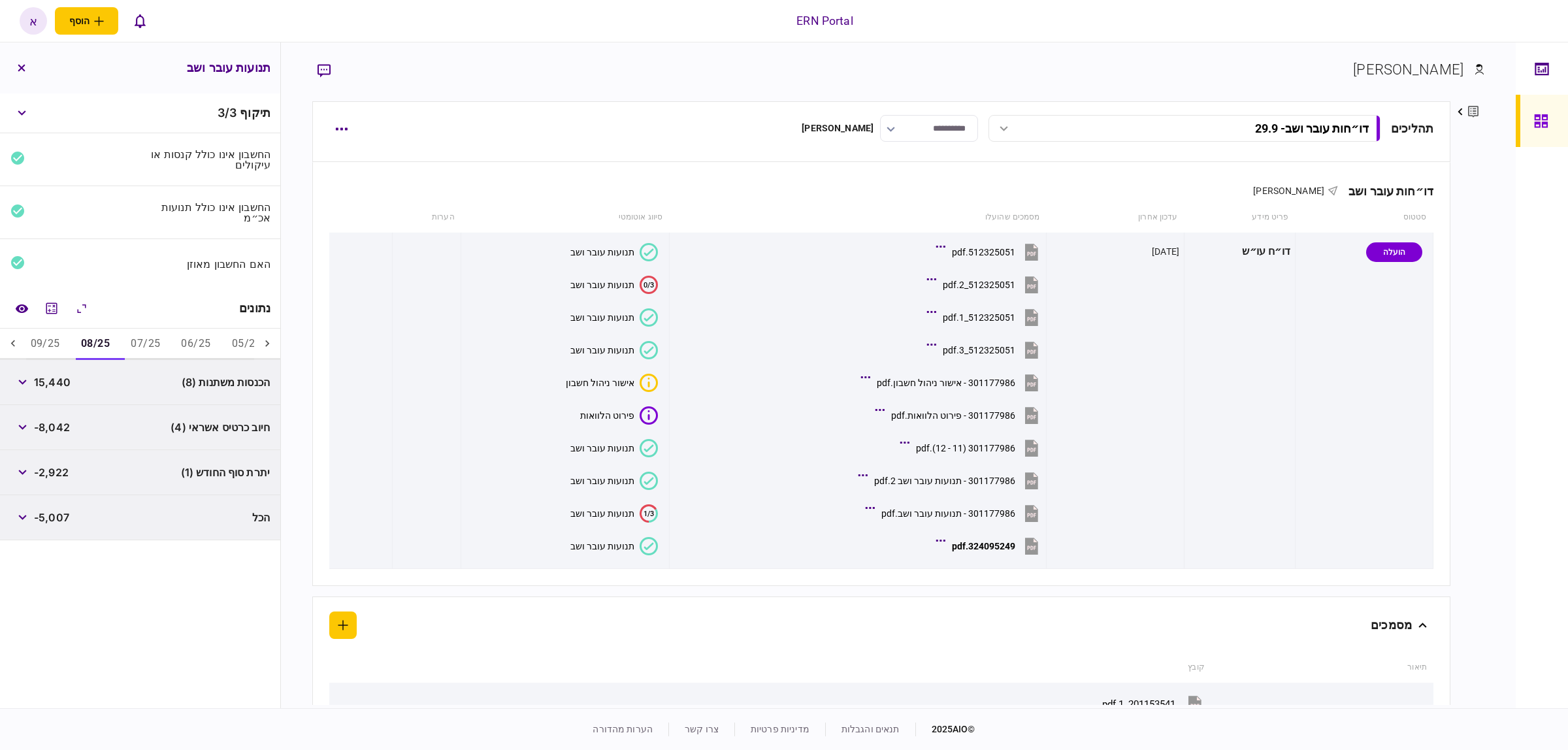
click at [137, 343] on button "07/25" at bounding box center [145, 344] width 51 height 31
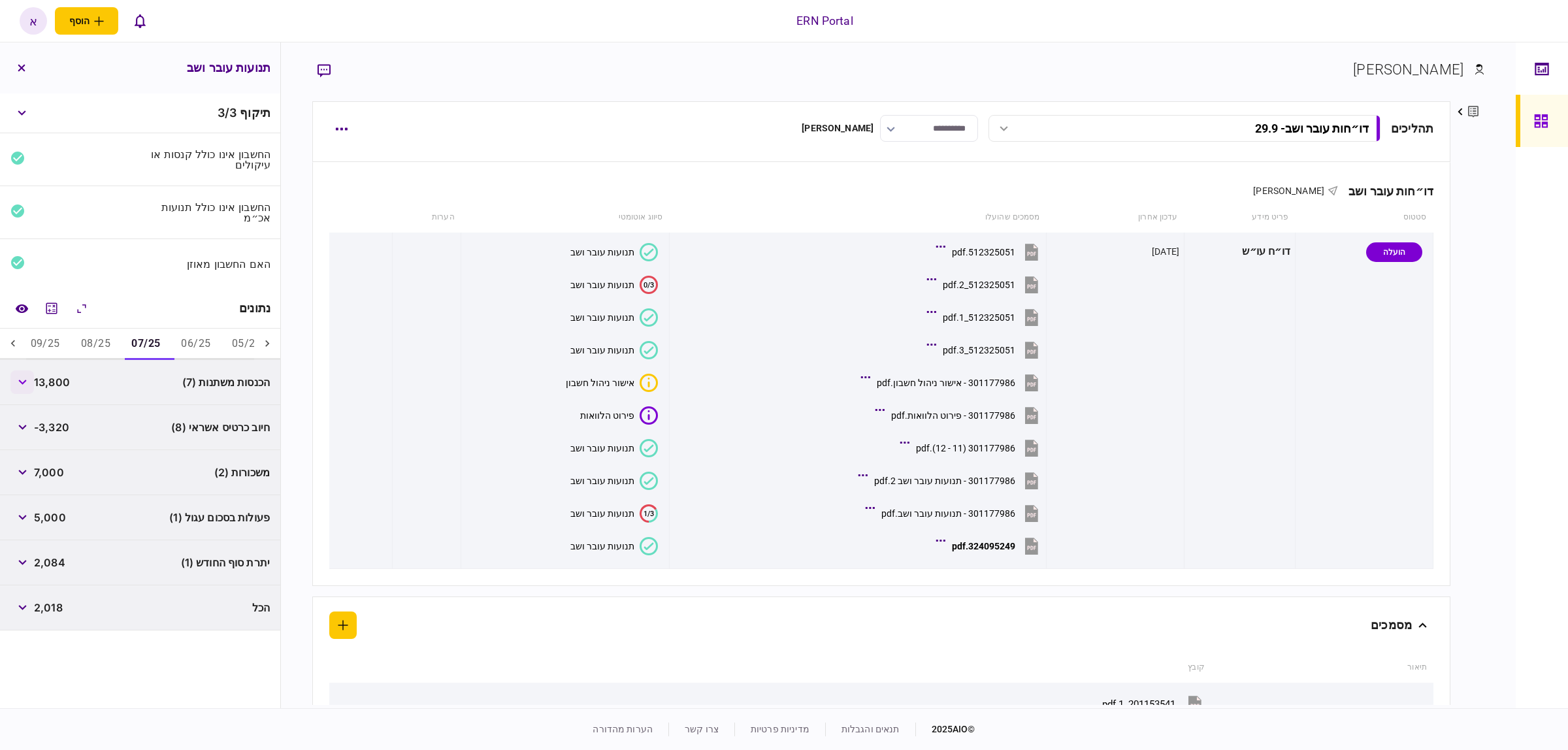
click at [27, 384] on icon "button" at bounding box center [23, 382] width 9 height 5
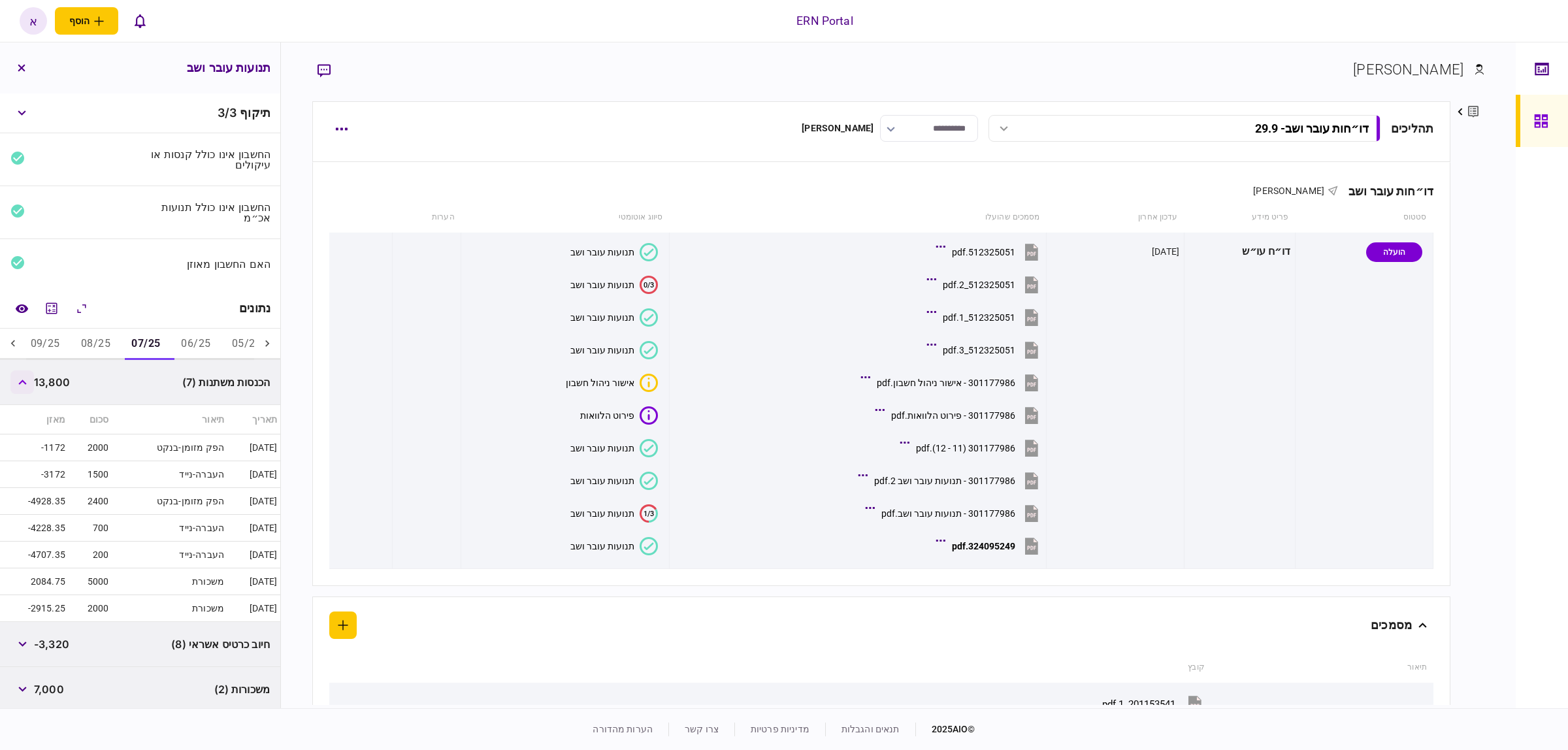
click at [27, 384] on icon "button" at bounding box center [23, 382] width 9 height 5
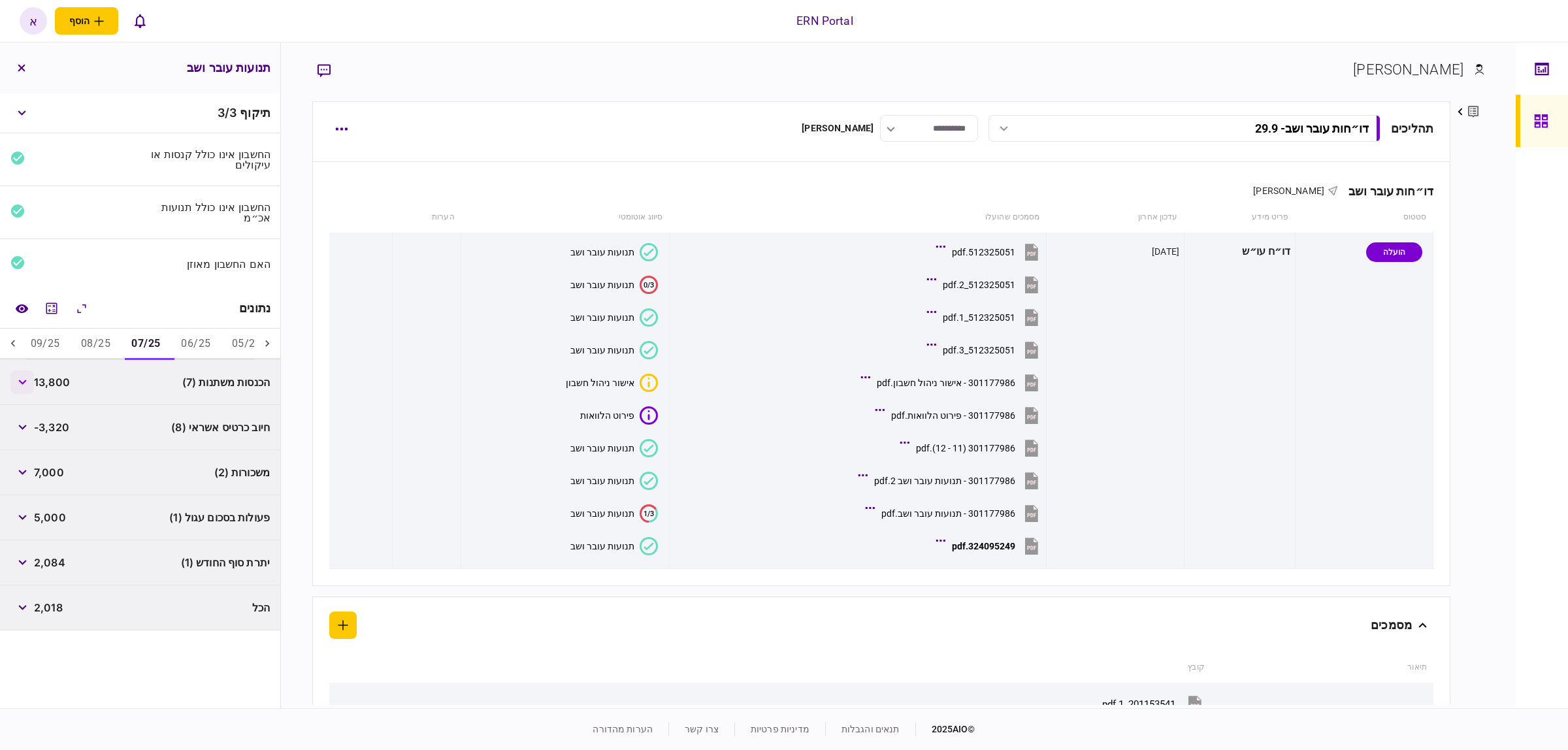
click at [27, 384] on icon "button" at bounding box center [23, 382] width 9 height 5
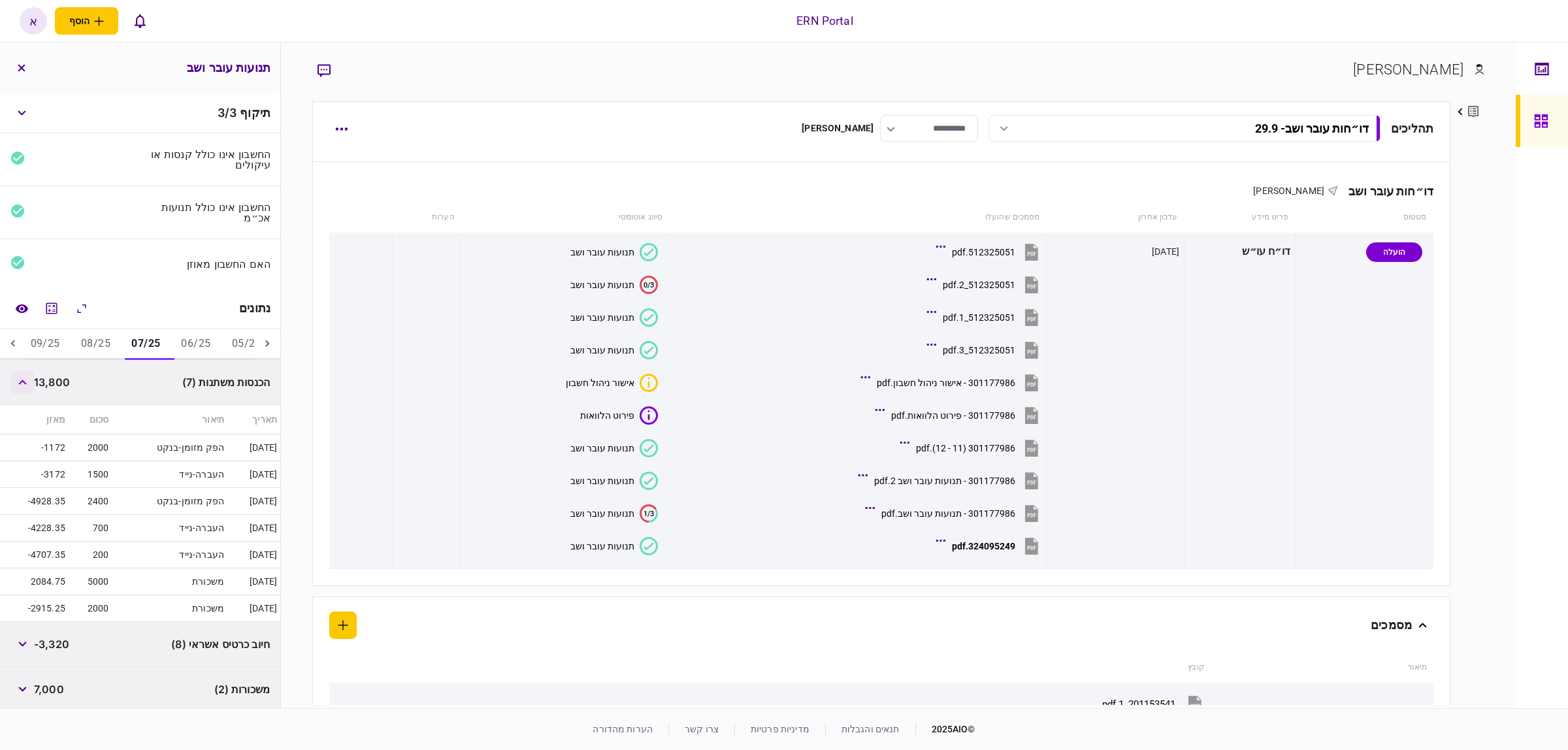
click at [27, 384] on icon "button" at bounding box center [23, 382] width 9 height 5
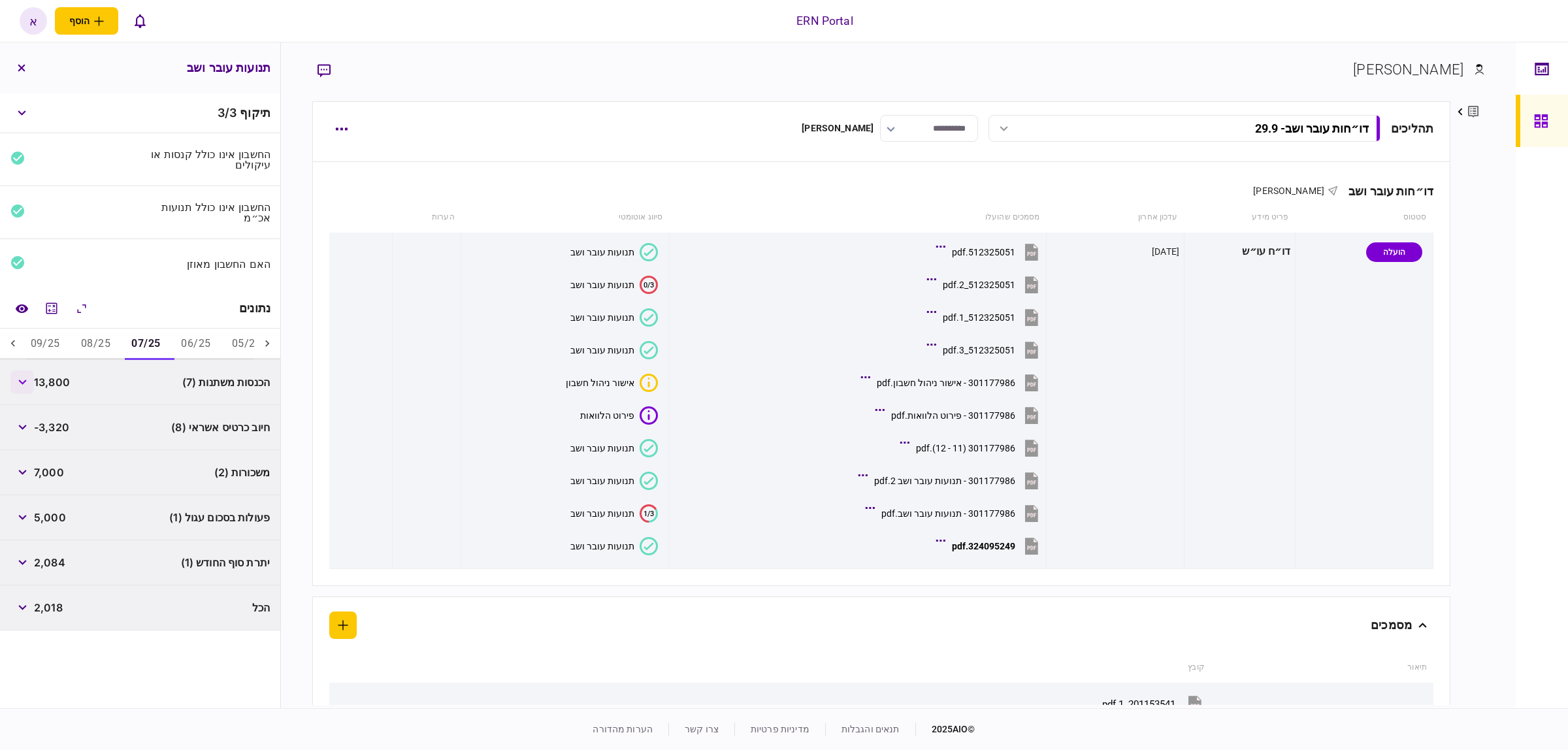
click at [28, 386] on button "button" at bounding box center [22, 382] width 23 height 23
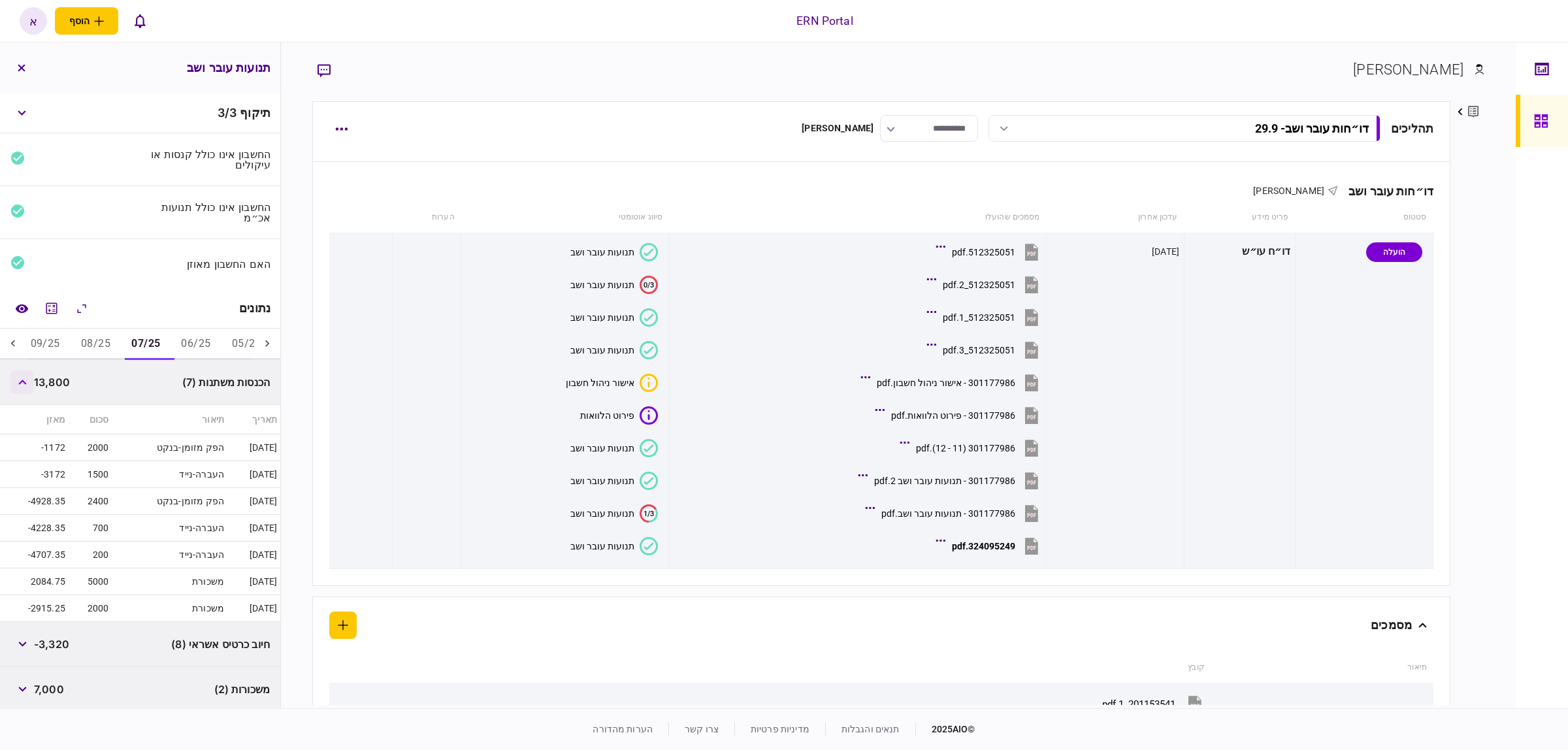
click at [28, 386] on button "button" at bounding box center [22, 382] width 23 height 23
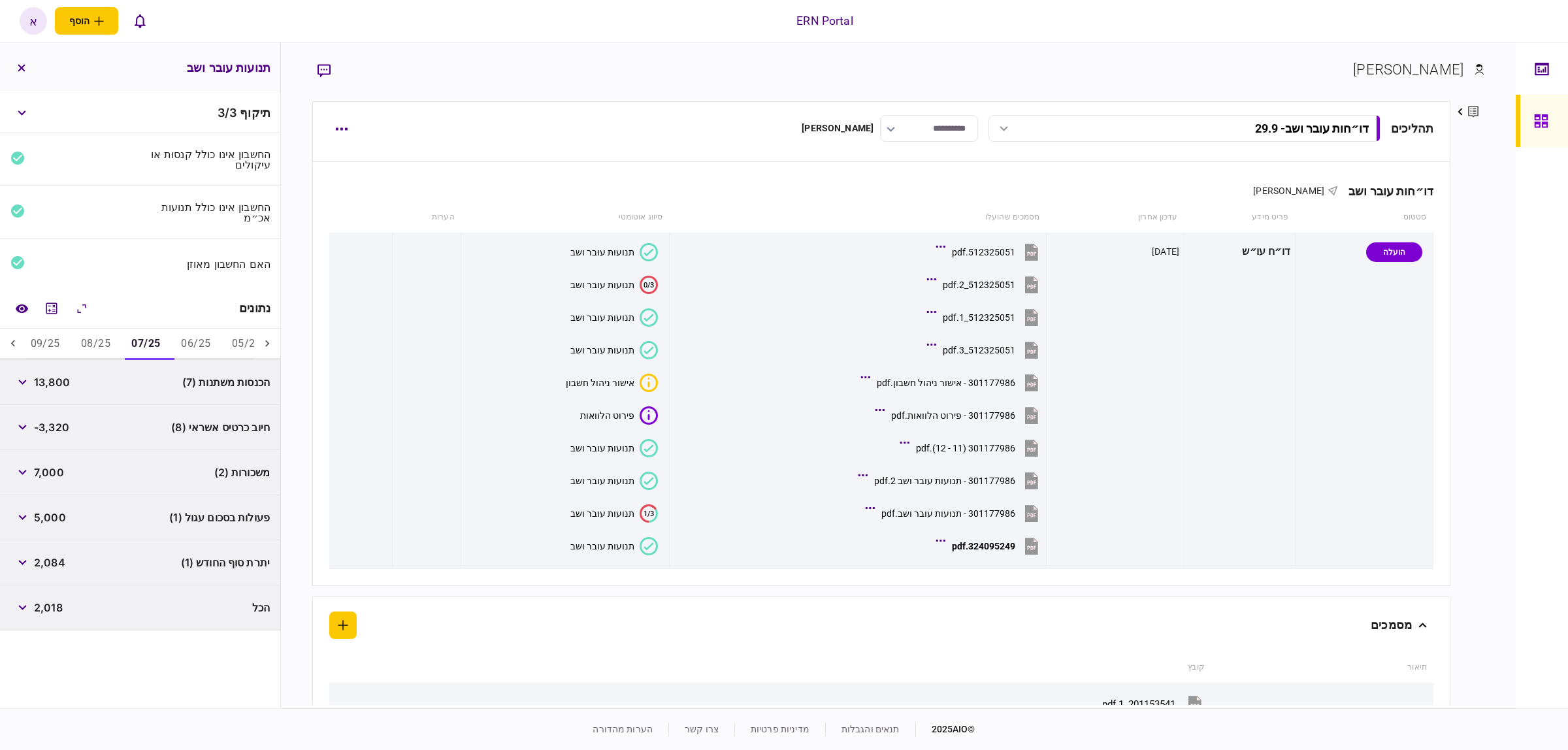
click at [108, 344] on button "08/25" at bounding box center [95, 344] width 51 height 31
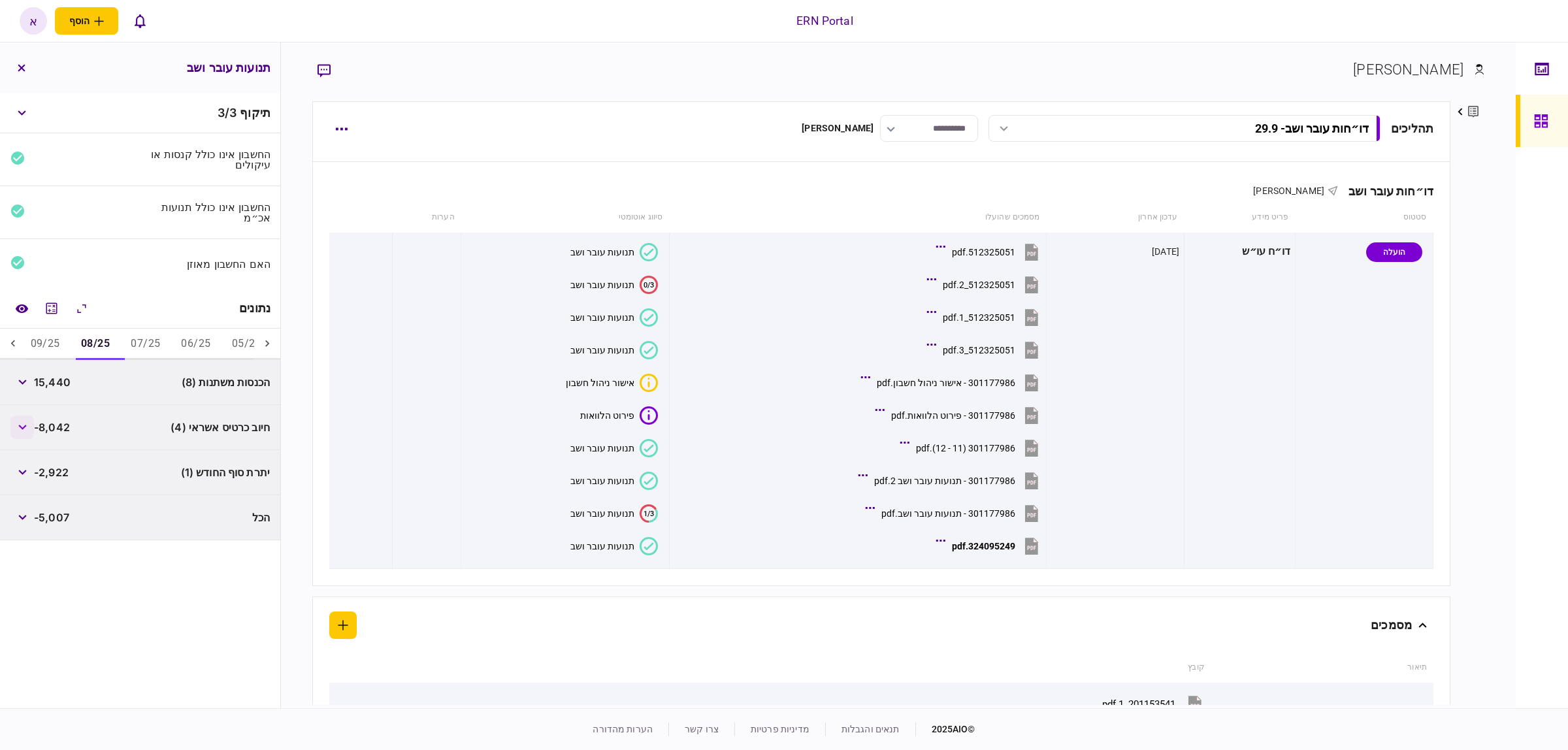
click at [29, 429] on button "button" at bounding box center [22, 427] width 23 height 23
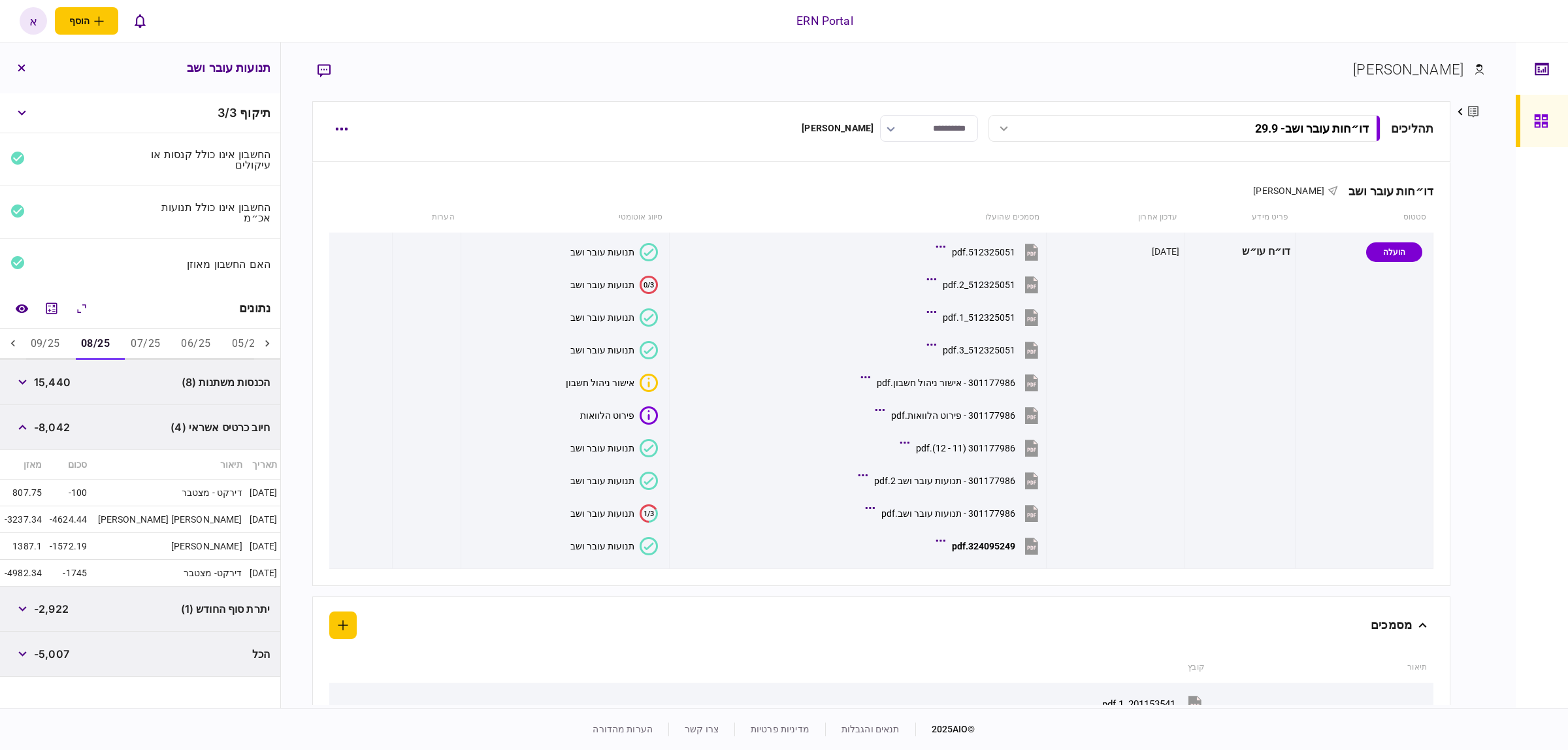
click at [39, 348] on button "09/25" at bounding box center [45, 344] width 51 height 31
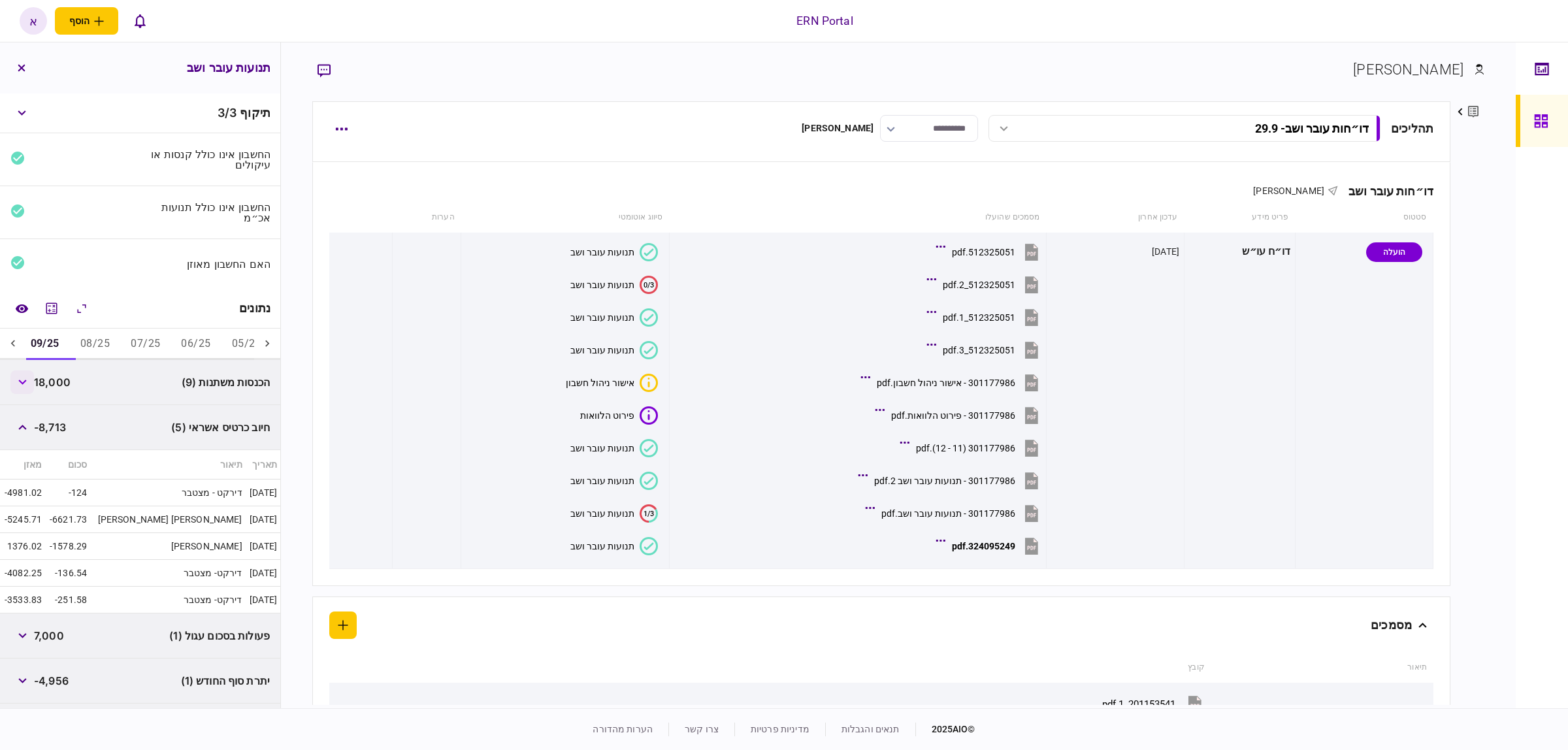
click at [30, 389] on button "button" at bounding box center [22, 382] width 23 height 23
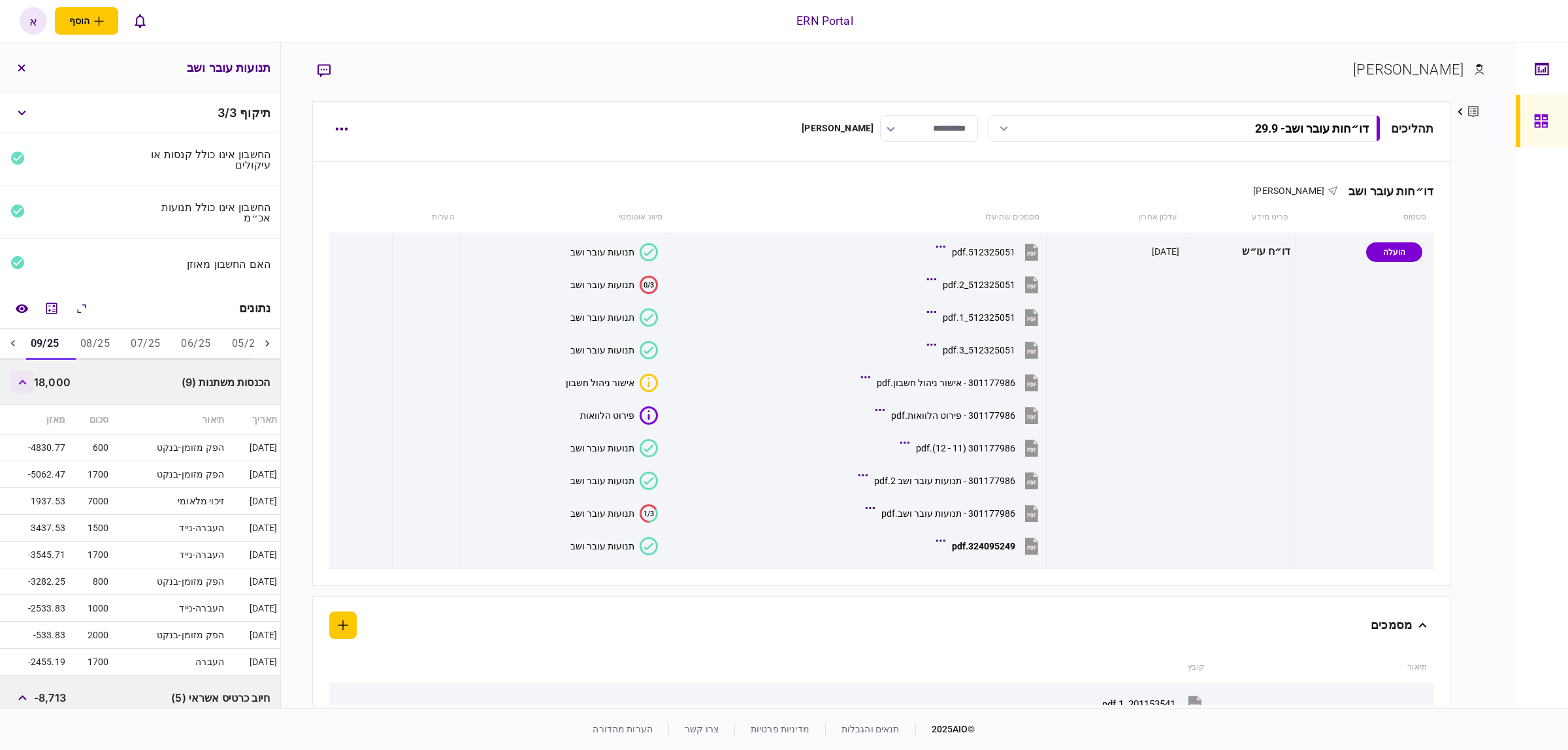
click at [30, 389] on button "button" at bounding box center [22, 382] width 23 height 23
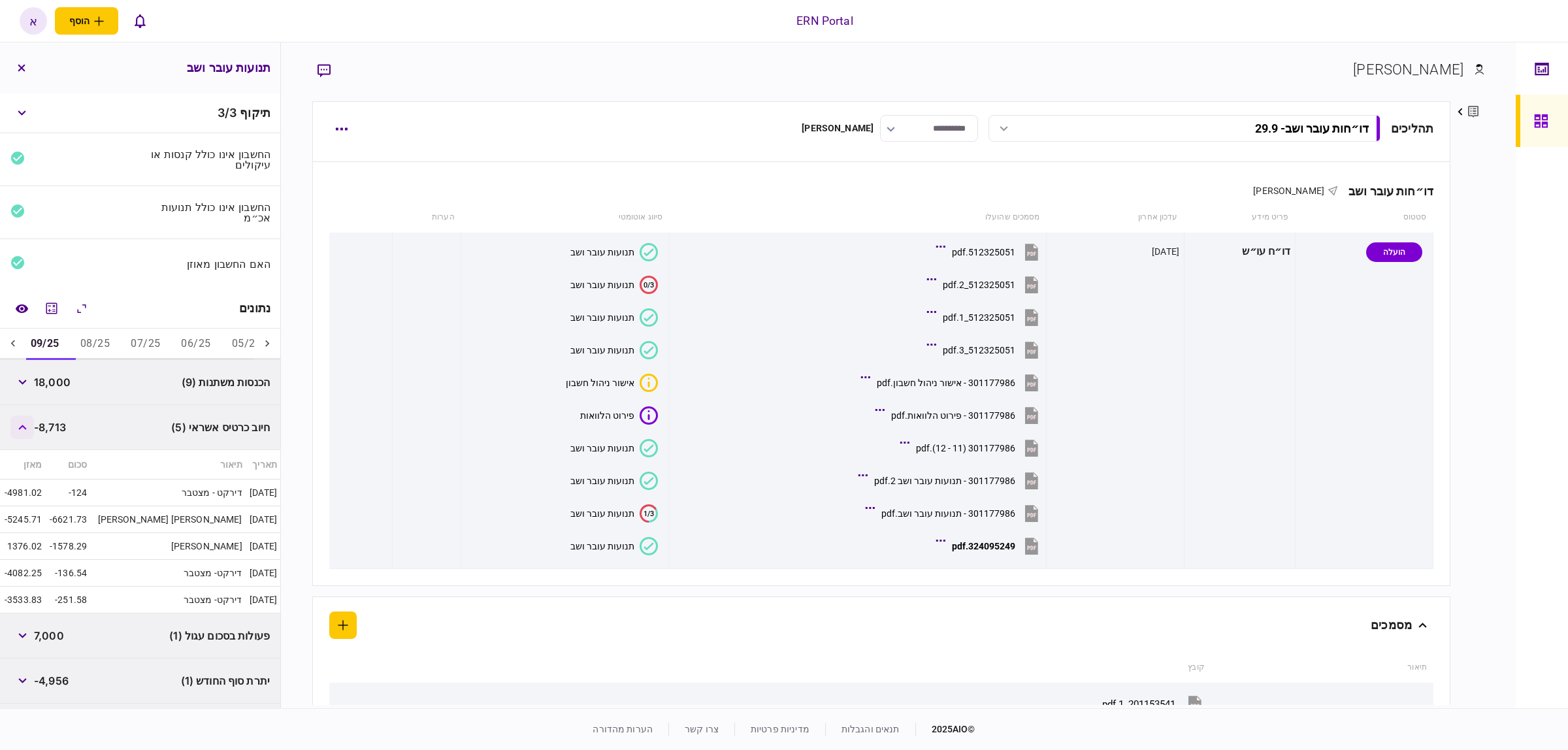
click at [23, 428] on icon "button" at bounding box center [23, 427] width 9 height 5
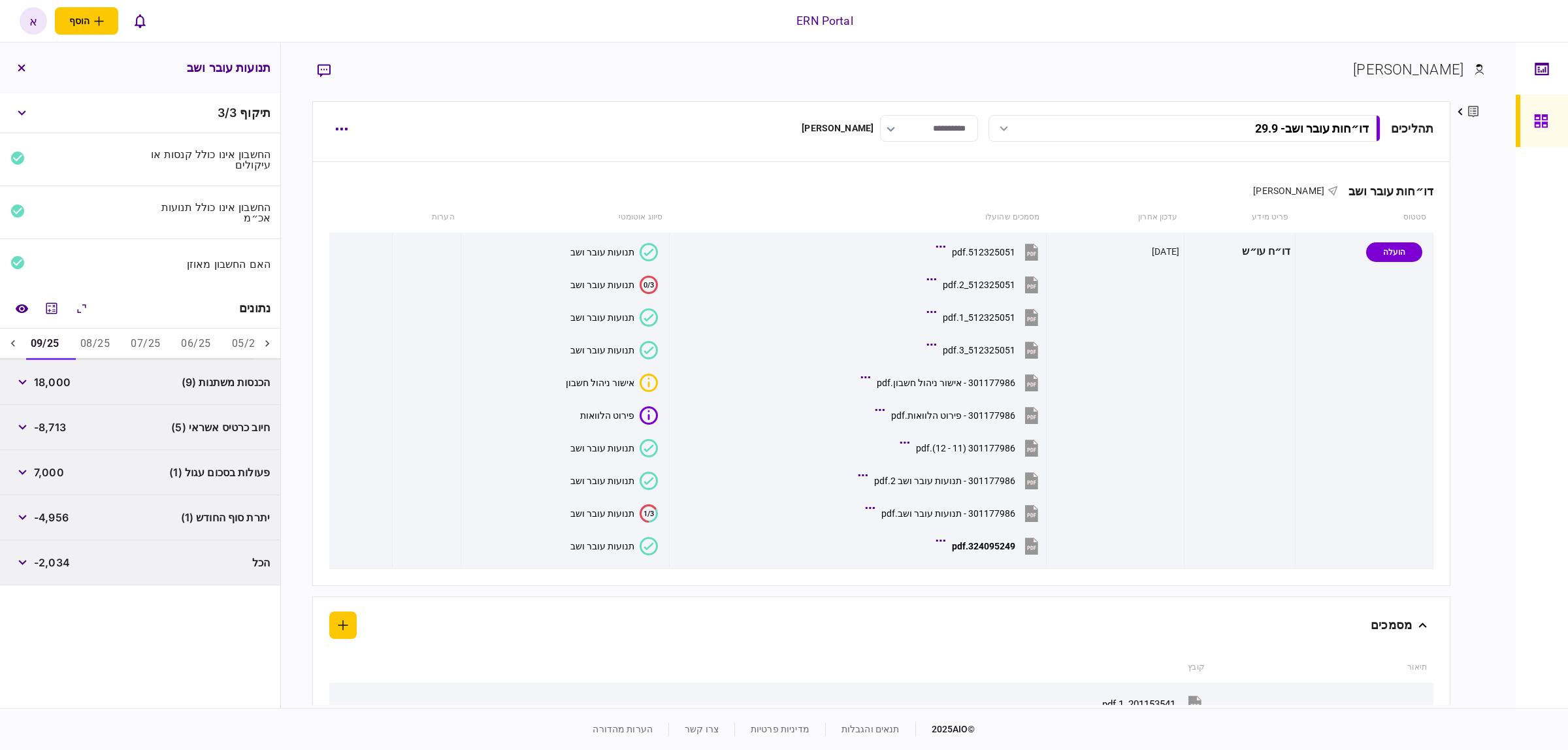
click at [36, 475] on span "7,000" at bounding box center [49, 472] width 30 height 16
click at [34, 475] on button "button" at bounding box center [22, 472] width 23 height 23
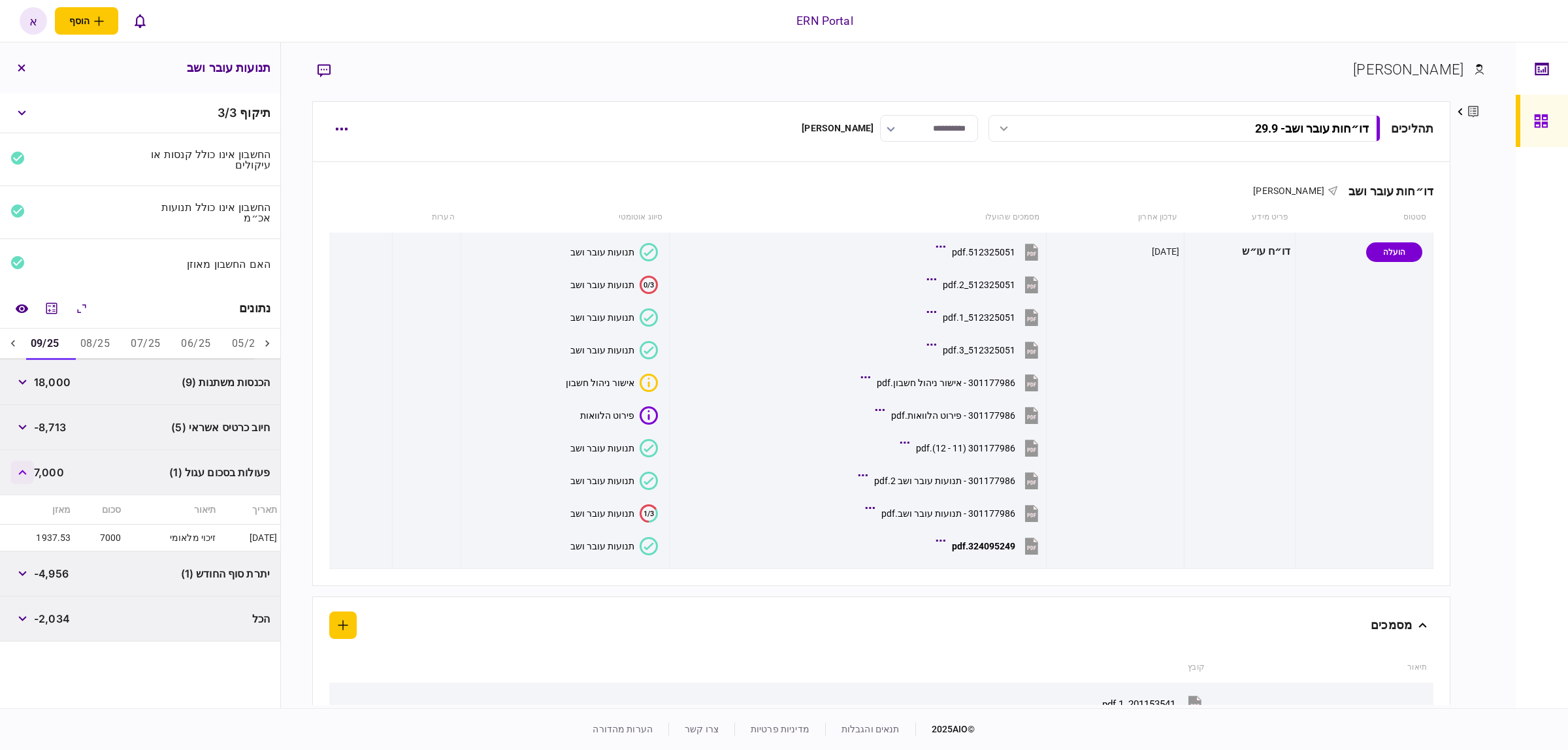
click at [33, 475] on button "button" at bounding box center [22, 472] width 23 height 23
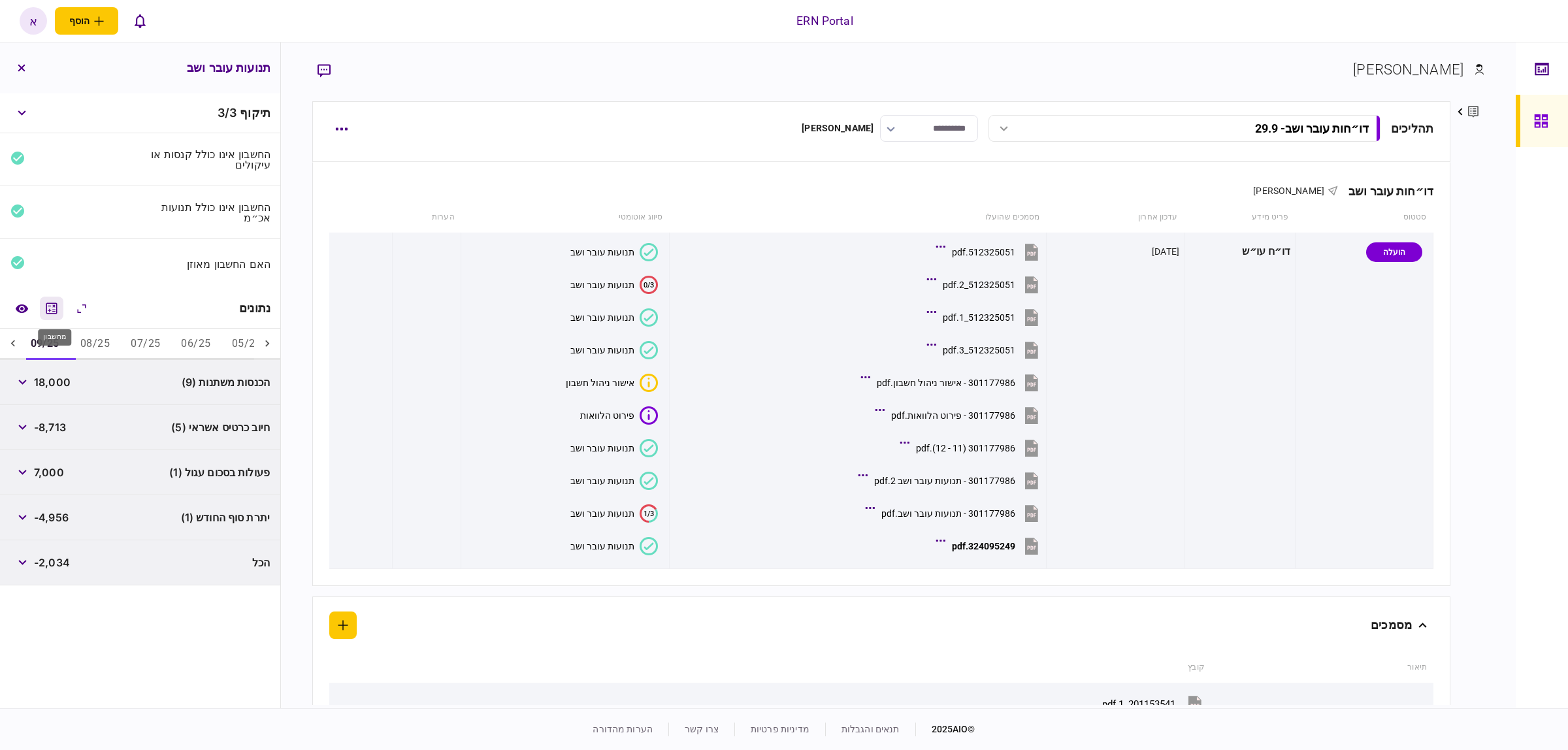
click at [60, 312] on icon "מחשבון" at bounding box center [52, 308] width 16 height 16
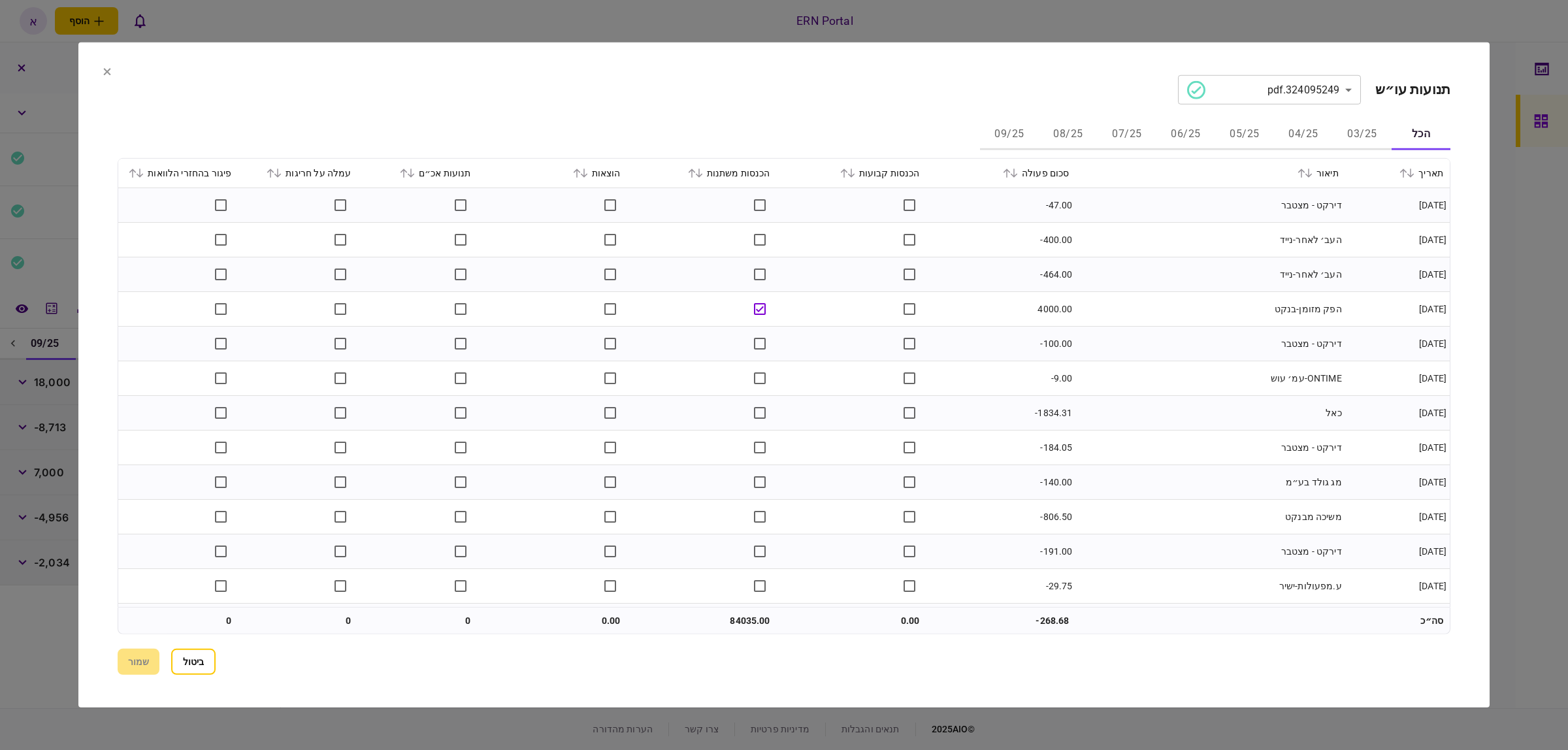
click at [30, 310] on div at bounding box center [784, 375] width 1568 height 750
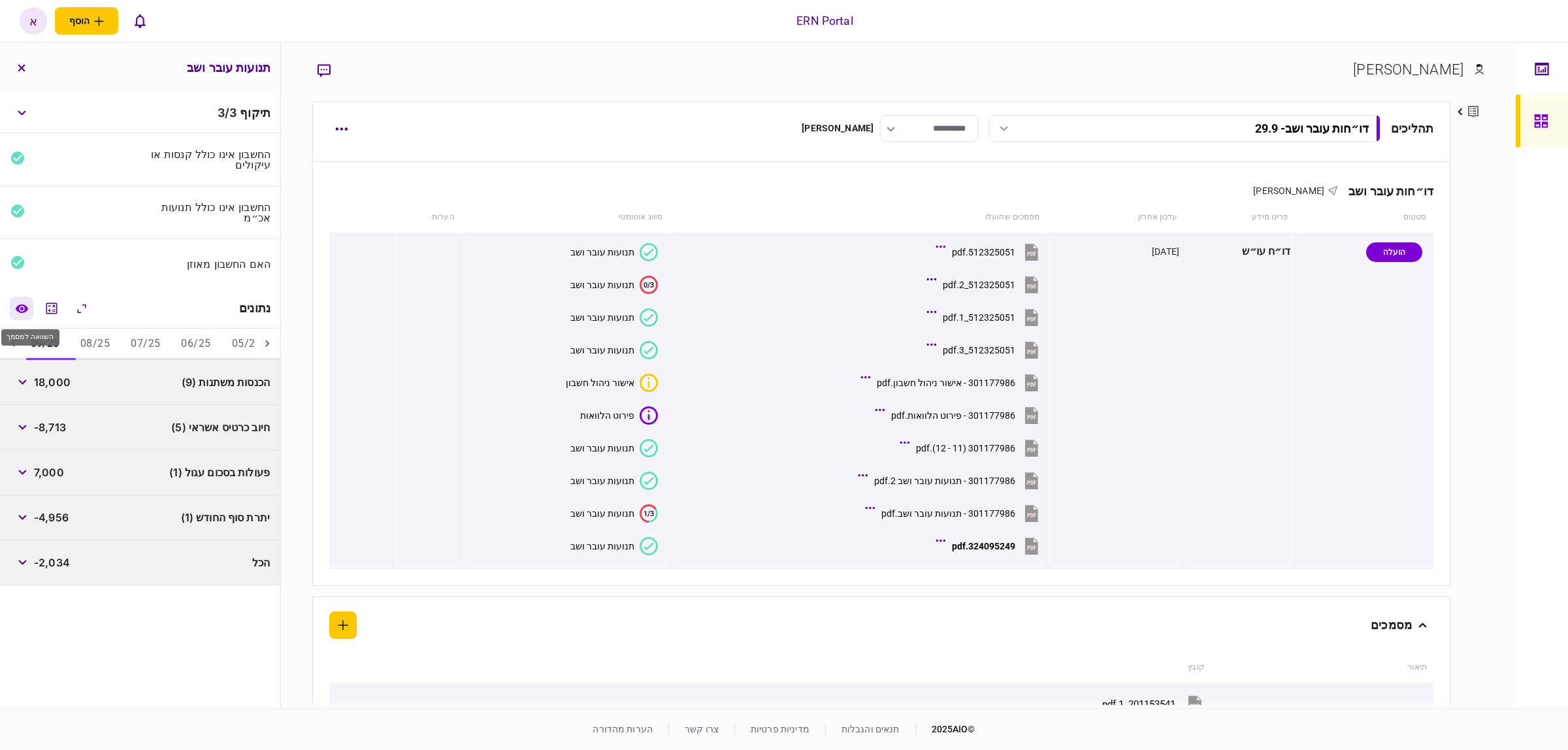
click at [21, 308] on icon "השוואה למסמך" at bounding box center [21, 309] width 14 height 10
